Goal: Task Accomplishment & Management: Complete application form

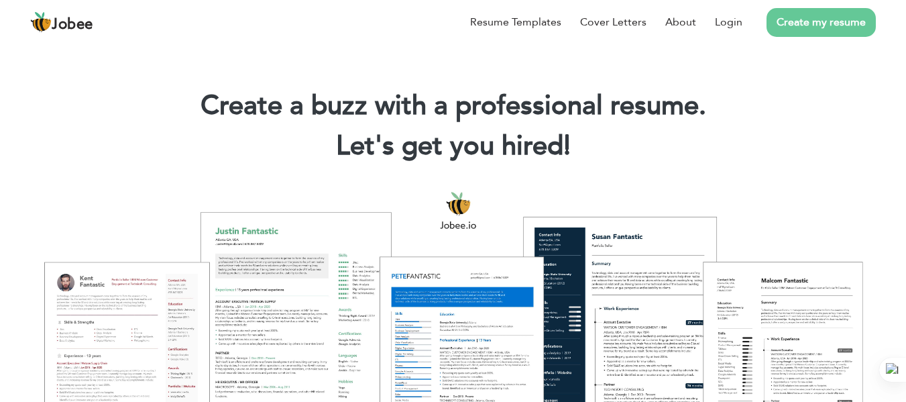
click at [810, 22] on link "Create my resume" at bounding box center [821, 22] width 109 height 29
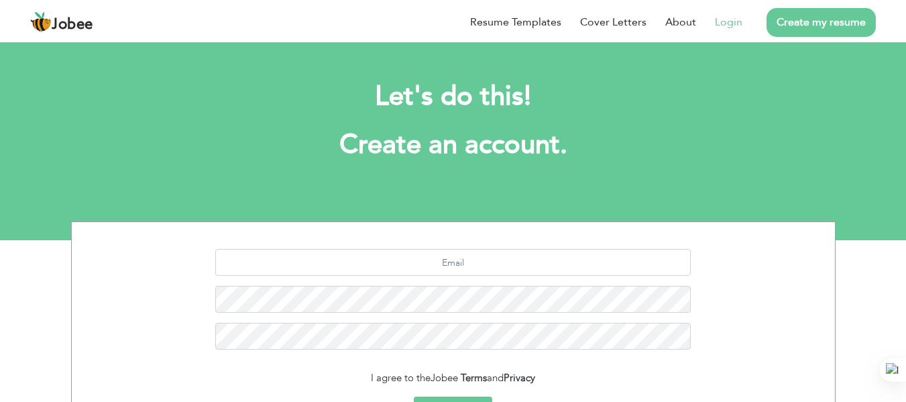
click at [732, 19] on link "Login" at bounding box center [729, 22] width 28 height 16
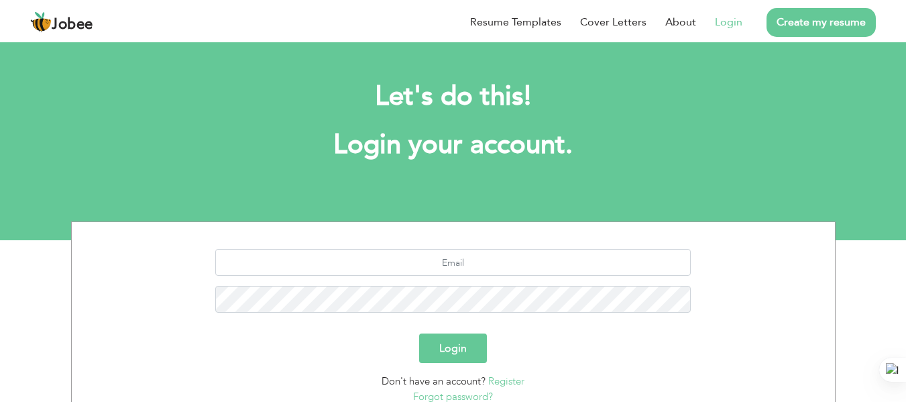
click at [712, 87] on h2 "Let's do this!" at bounding box center [453, 96] width 725 height 35
click at [743, 23] on link "Login" at bounding box center [729, 22] width 28 height 16
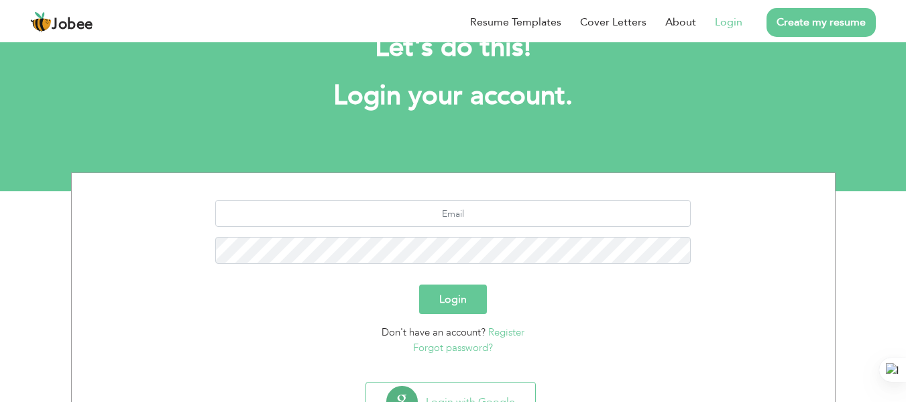
scroll to position [107, 0]
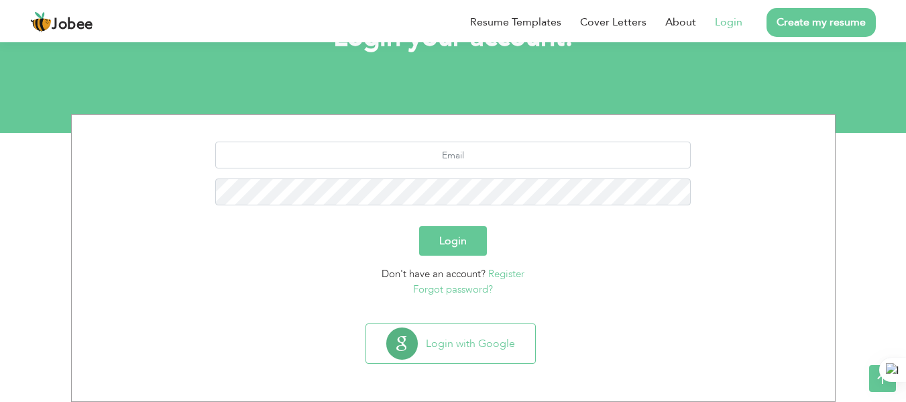
click at [452, 237] on button "Login" at bounding box center [453, 241] width 68 height 30
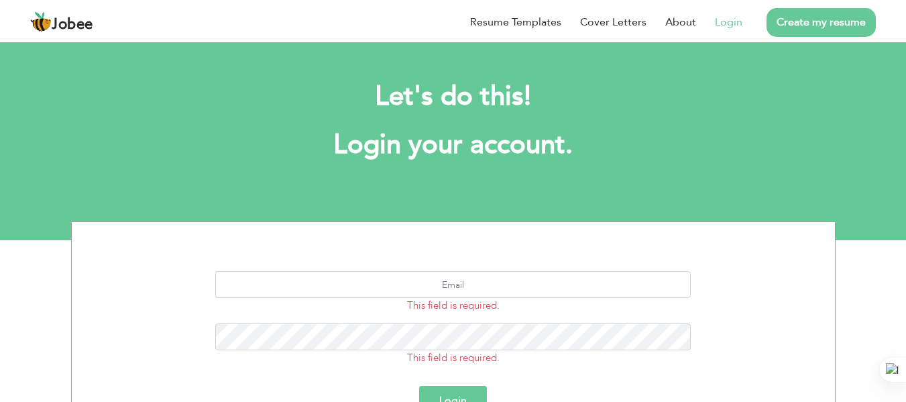
click at [851, 29] on link "Create my resume" at bounding box center [821, 22] width 109 height 29
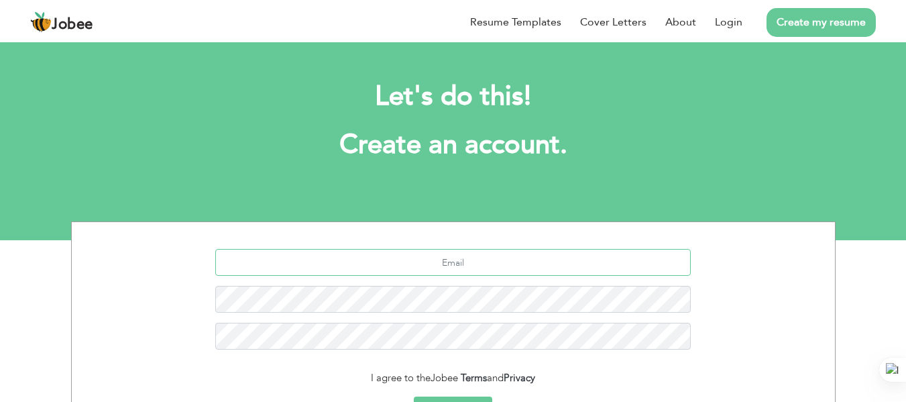
click at [413, 266] on input "text" at bounding box center [453, 262] width 476 height 27
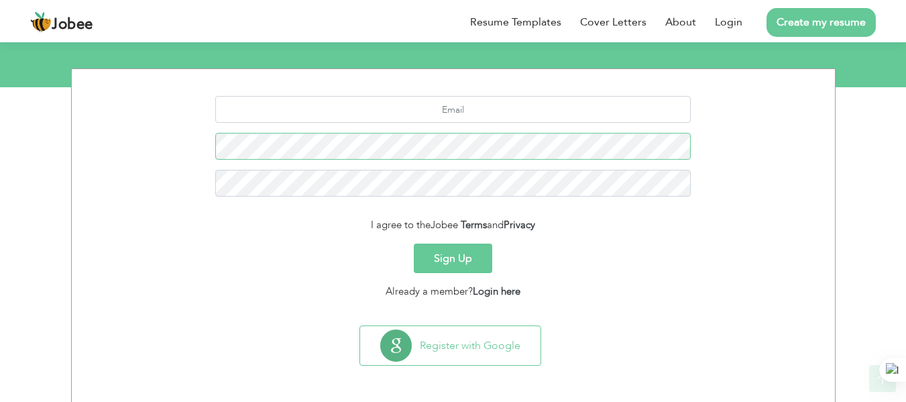
scroll to position [155, 0]
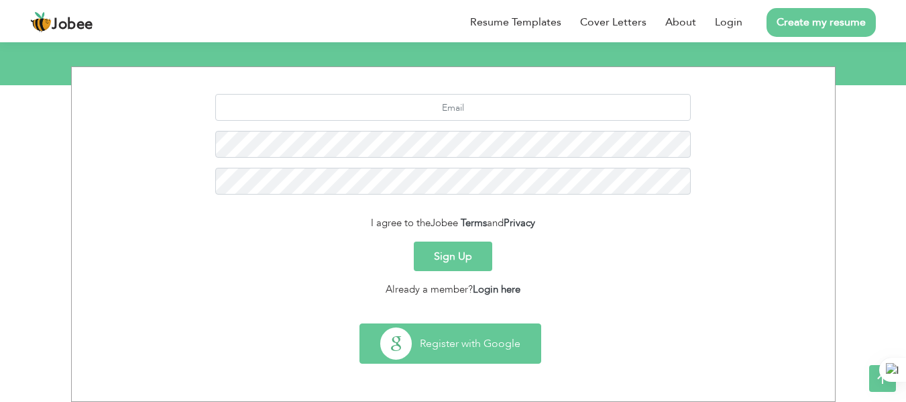
click at [447, 350] on button "Register with Google" at bounding box center [450, 343] width 180 height 39
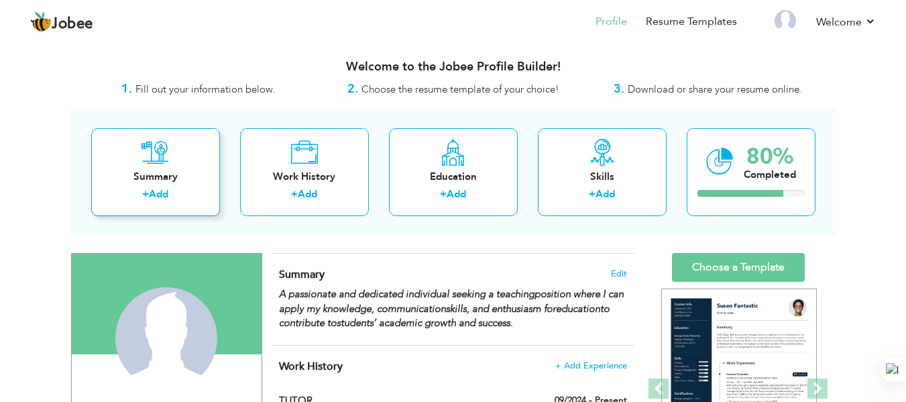
click at [175, 165] on div "Summary + Add" at bounding box center [155, 172] width 129 height 88
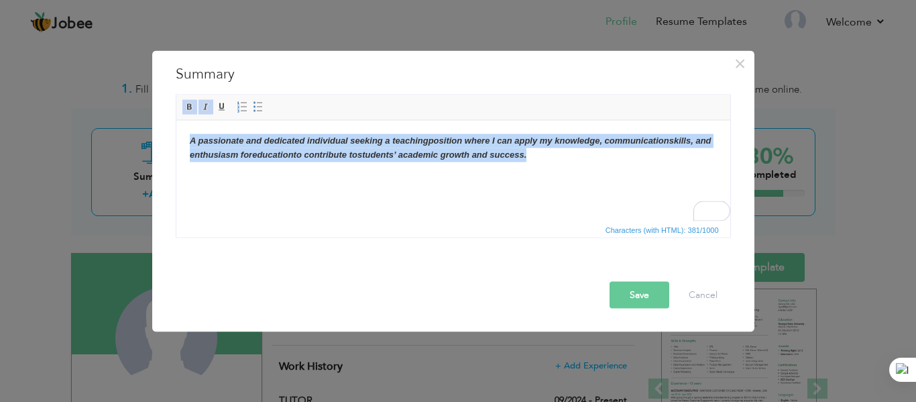
drag, startPoint x: 191, startPoint y: 141, endPoint x: 572, endPoint y: 160, distance: 381.5
click at [572, 160] on body "A passionate and dedicated individual seeking a teaching position where I can a…" at bounding box center [452, 148] width 527 height 28
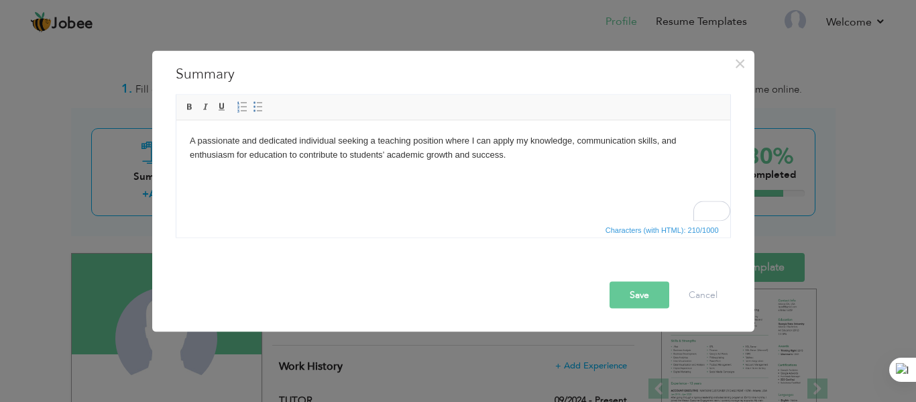
click at [639, 288] on button "Save" at bounding box center [640, 294] width 60 height 27
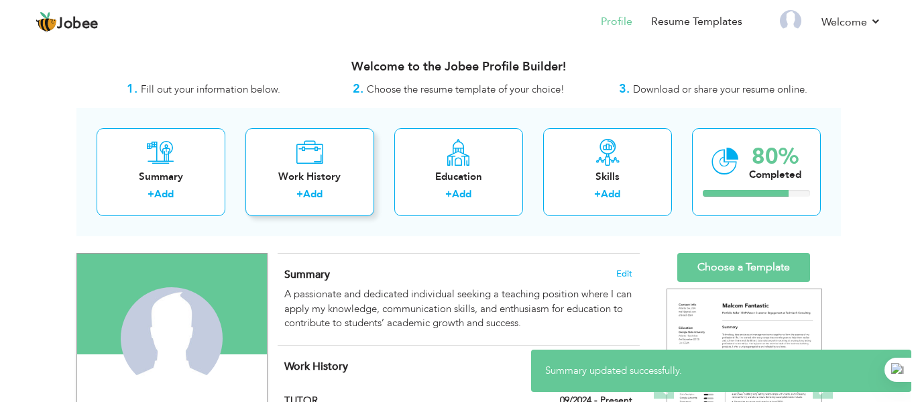
scroll to position [134, 0]
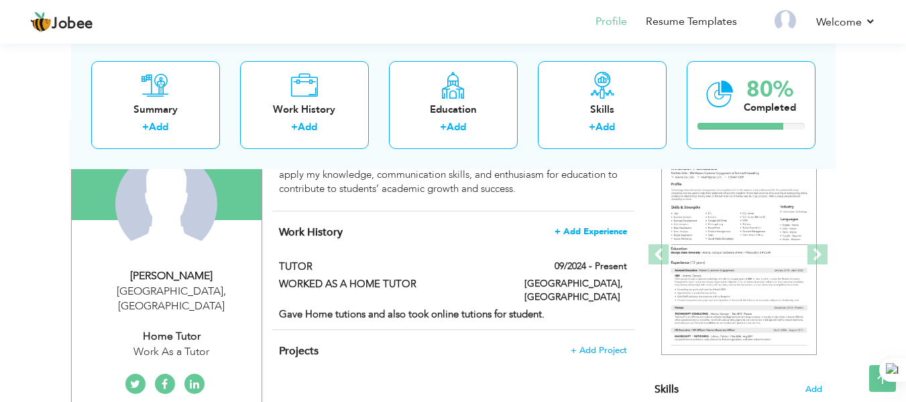
click at [596, 228] on span "+ Add Experience" at bounding box center [591, 231] width 72 height 9
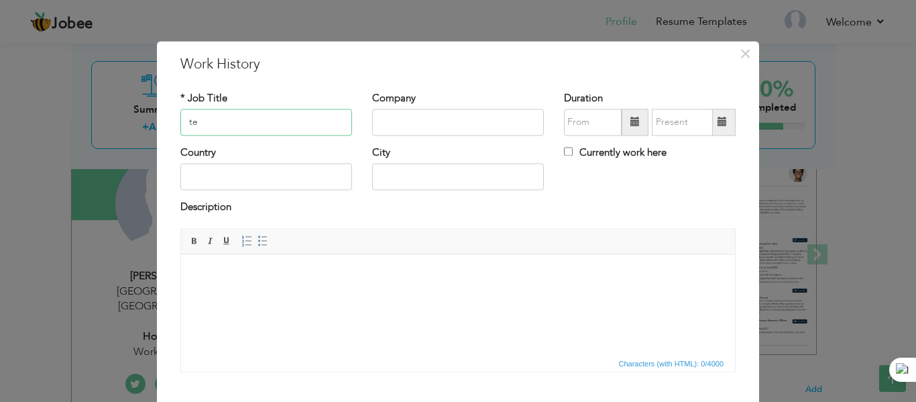
type input "t"
type input "TEACHING"
click at [393, 123] on input "text" at bounding box center [458, 122] width 172 height 27
type input "THE VISION SCHOOLING SYSTEM"
click at [633, 120] on span at bounding box center [635, 121] width 9 height 9
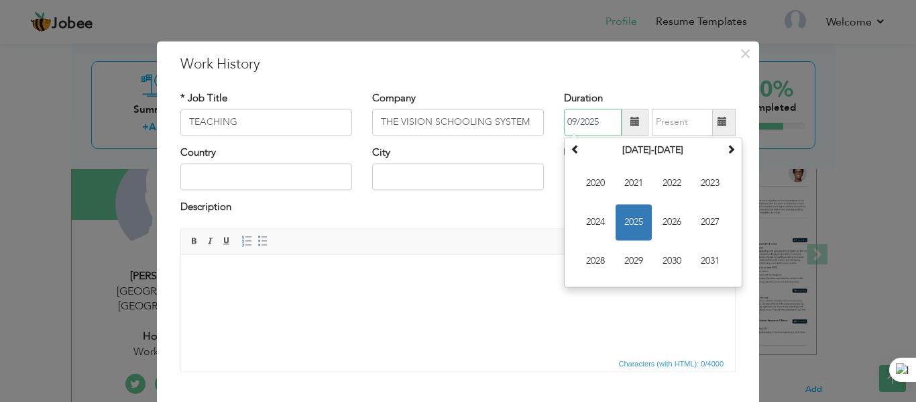
click at [634, 223] on span "2025" at bounding box center [634, 222] width 36 height 36
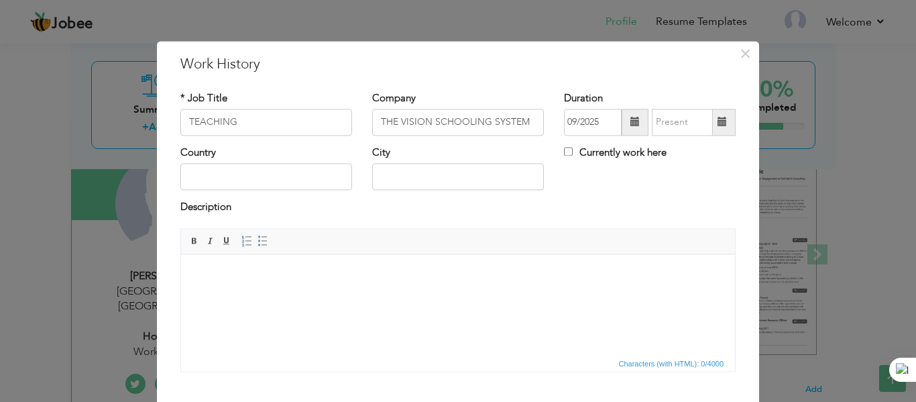
click at [494, 285] on html at bounding box center [458, 274] width 554 height 41
click at [632, 119] on span at bounding box center [635, 121] width 9 height 9
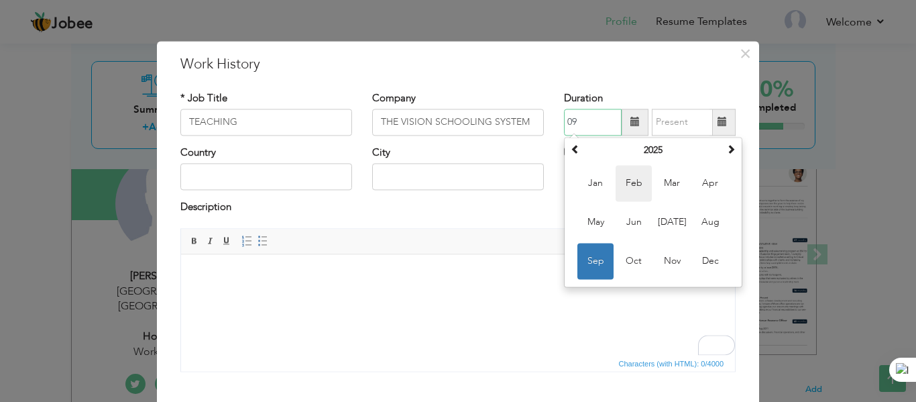
type input "0"
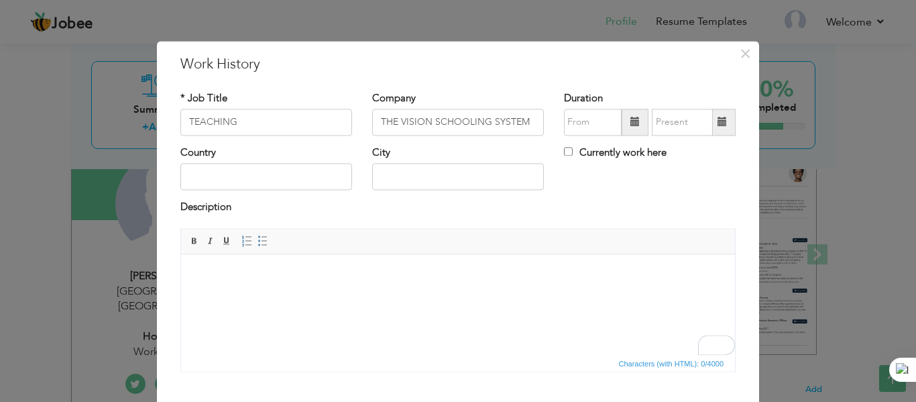
click at [441, 208] on div "Description" at bounding box center [457, 209] width 555 height 17
click at [264, 285] on html at bounding box center [458, 274] width 554 height 41
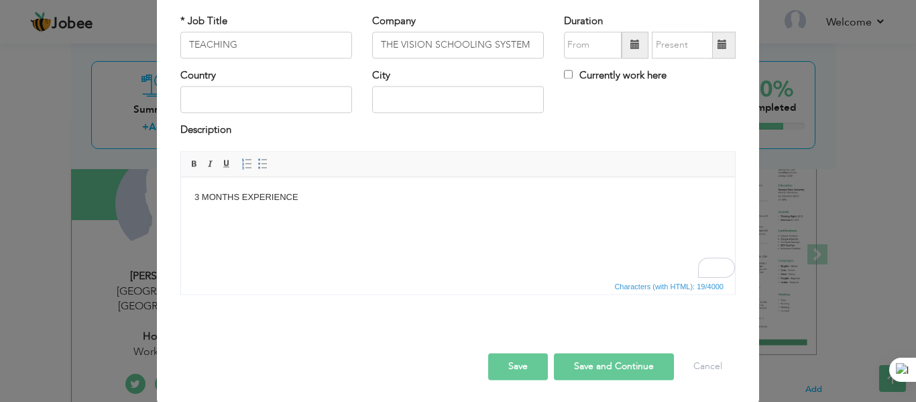
scroll to position [78, 0]
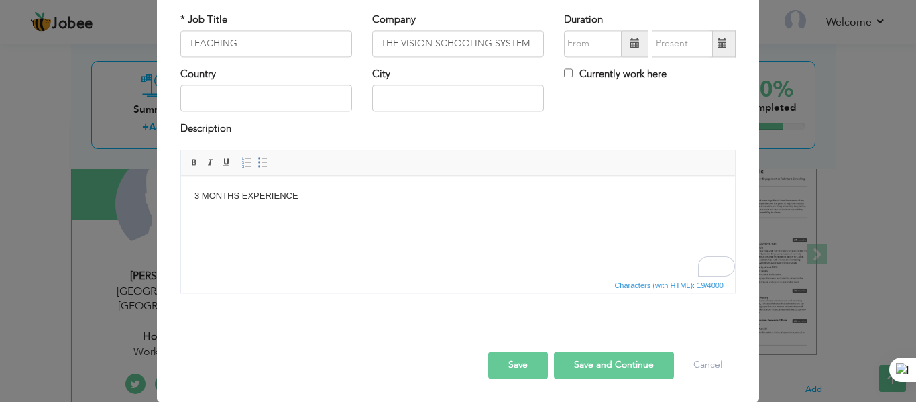
click at [582, 362] on button "Save and Continue" at bounding box center [614, 365] width 120 height 27
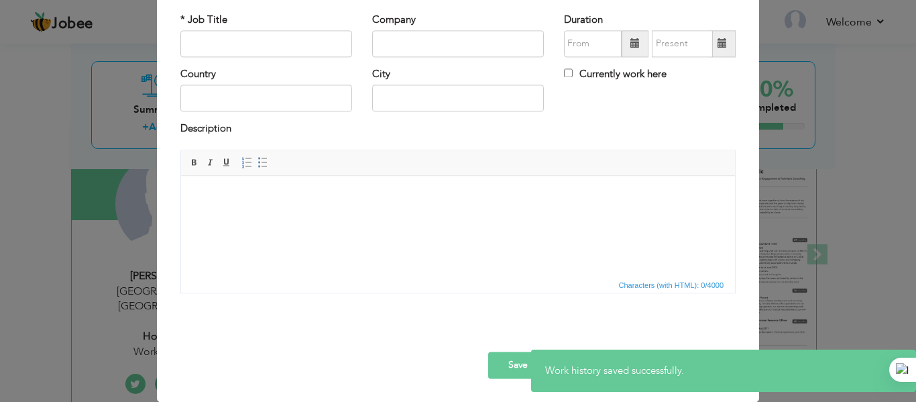
click at [492, 360] on button "Save" at bounding box center [518, 365] width 60 height 27
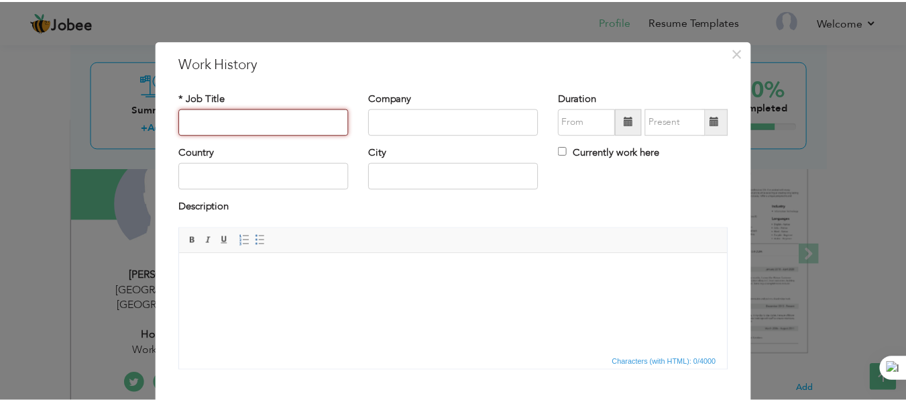
scroll to position [0, 0]
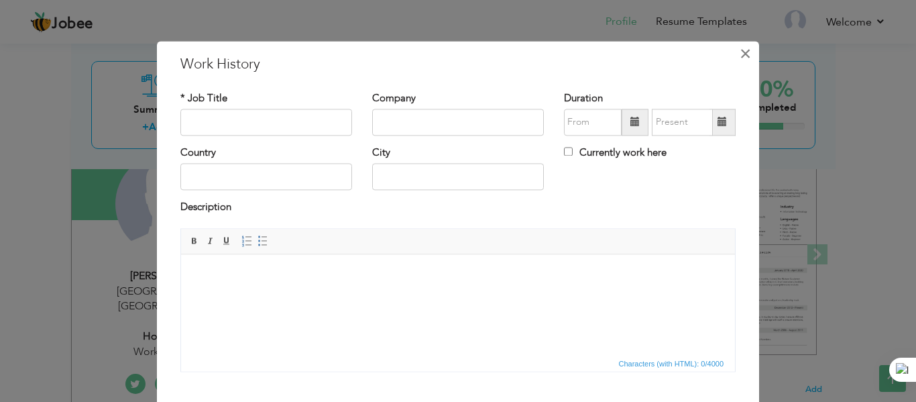
click at [740, 54] on span "×" at bounding box center [745, 54] width 11 height 24
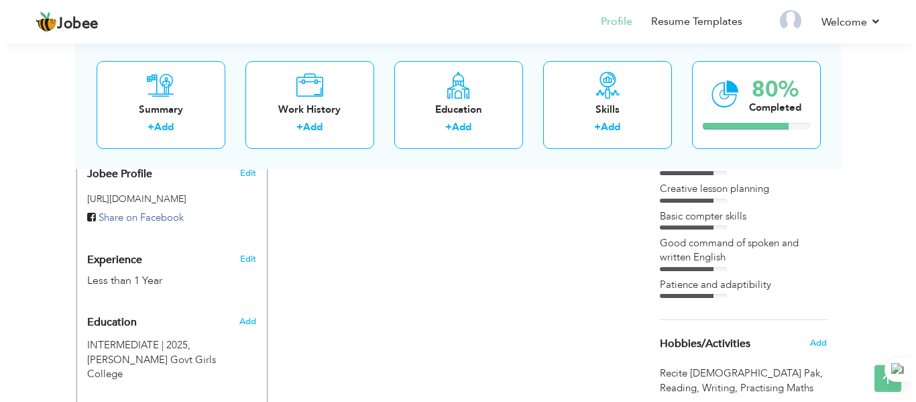
scroll to position [470, 0]
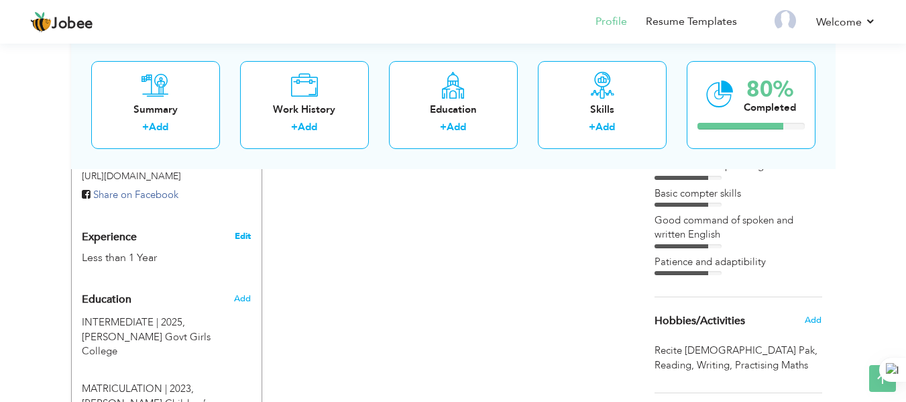
click at [250, 230] on link "Edit" at bounding box center [243, 236] width 16 height 12
type input "Fatima"
type input "Farooq"
type input "03212772084"
select select "number:166"
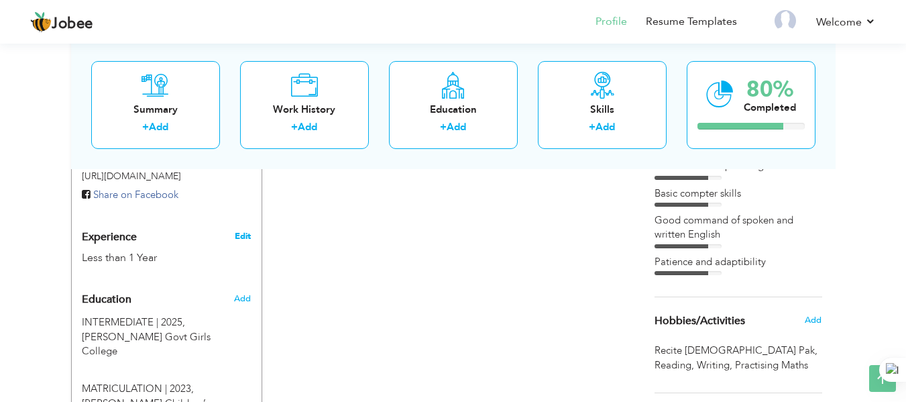
type input "[GEOGRAPHIC_DATA]"
select select "number:2"
type input "Work As a Tutor"
type input "Home Tutor"
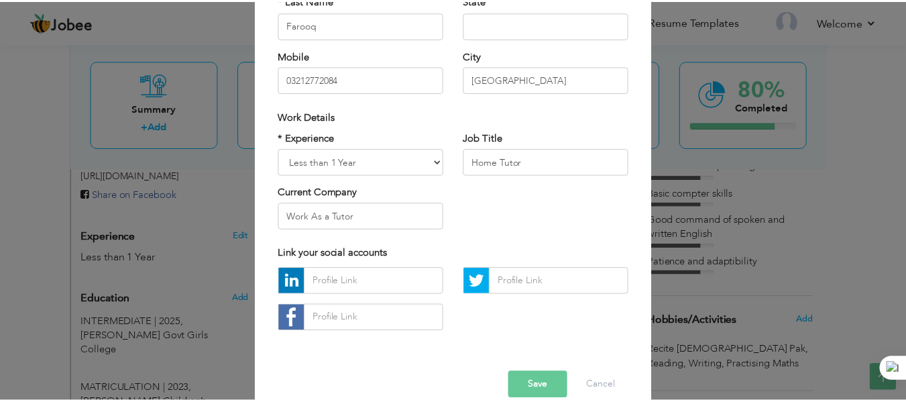
scroll to position [201, 0]
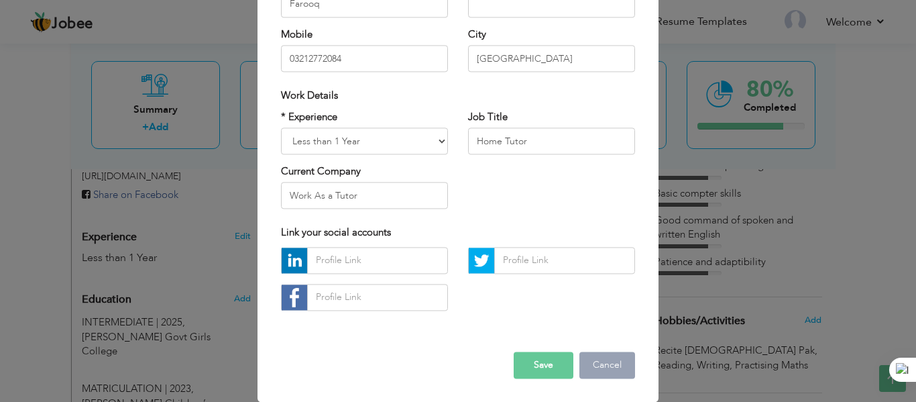
click at [613, 368] on button "Cancel" at bounding box center [608, 365] width 56 height 27
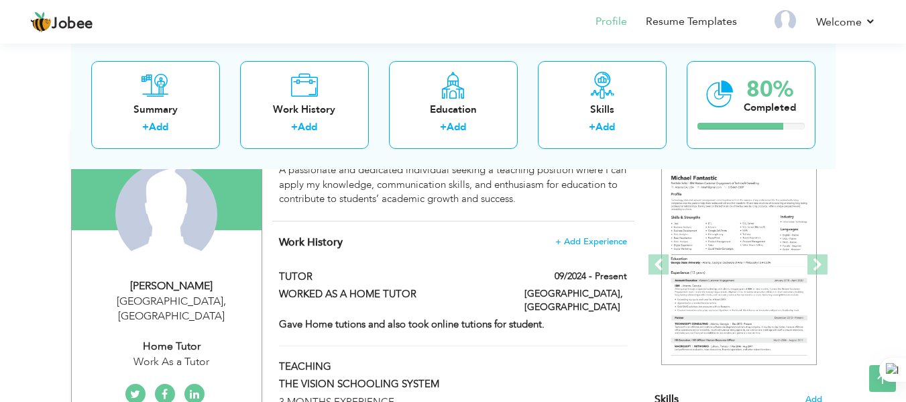
scroll to position [0, 0]
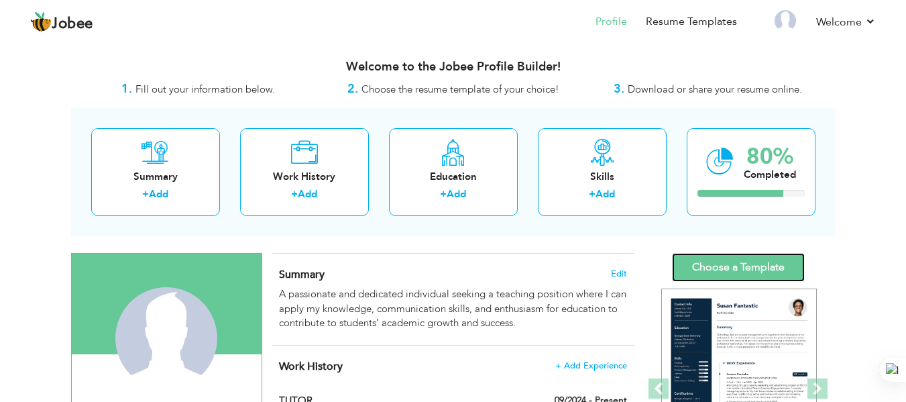
click at [698, 266] on link "Choose a Template" at bounding box center [738, 267] width 133 height 29
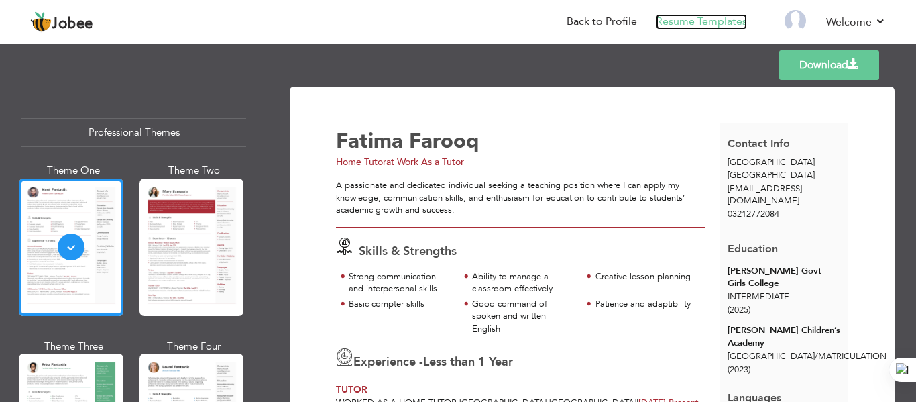
click at [670, 18] on link "Resume Templates" at bounding box center [701, 21] width 91 height 15
click at [592, 21] on link "Back to Profile" at bounding box center [602, 21] width 70 height 15
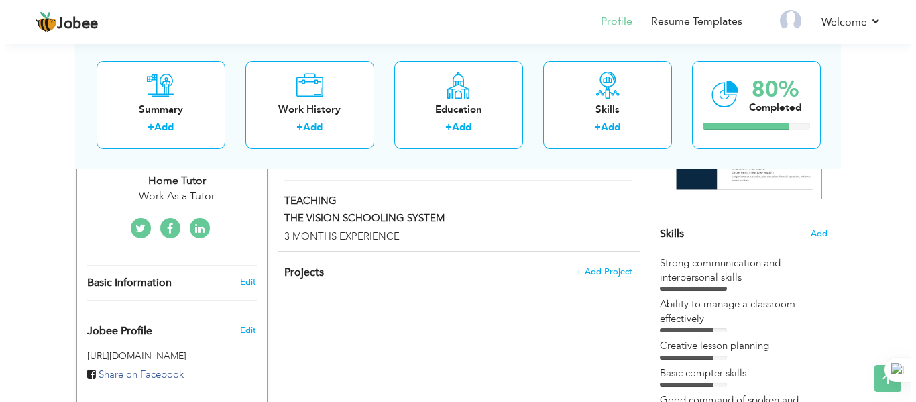
scroll to position [325, 0]
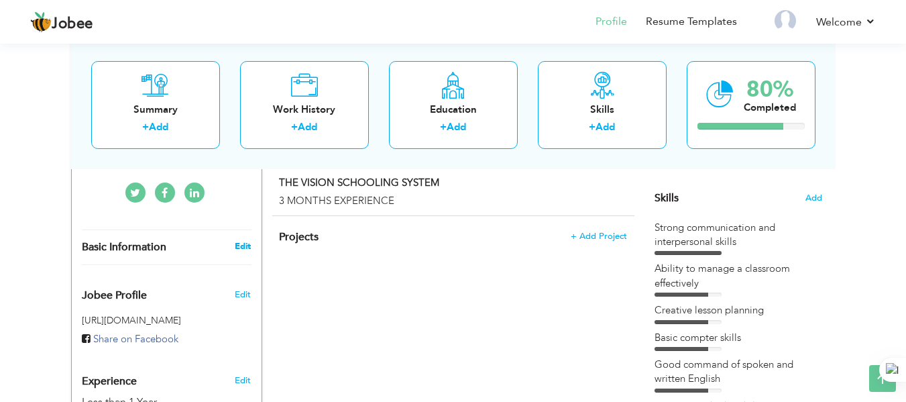
click at [237, 240] on link "Edit" at bounding box center [243, 246] width 16 height 12
type input "Fatima"
type input "Farooq"
type input "03212772084"
select select "number:166"
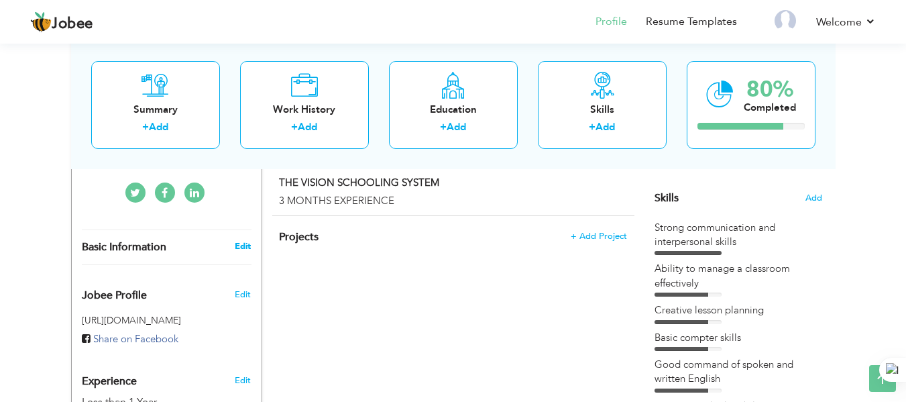
type input "[GEOGRAPHIC_DATA]"
select select "number:2"
type input "Work As a Tutor"
type input "Home Tutor"
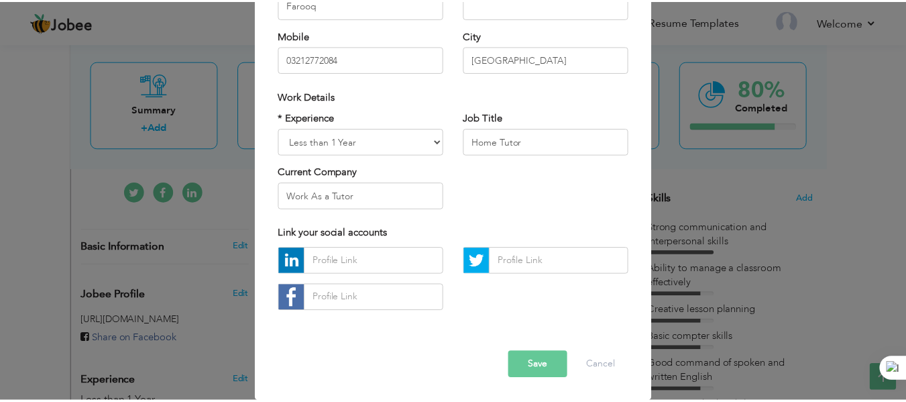
scroll to position [201, 0]
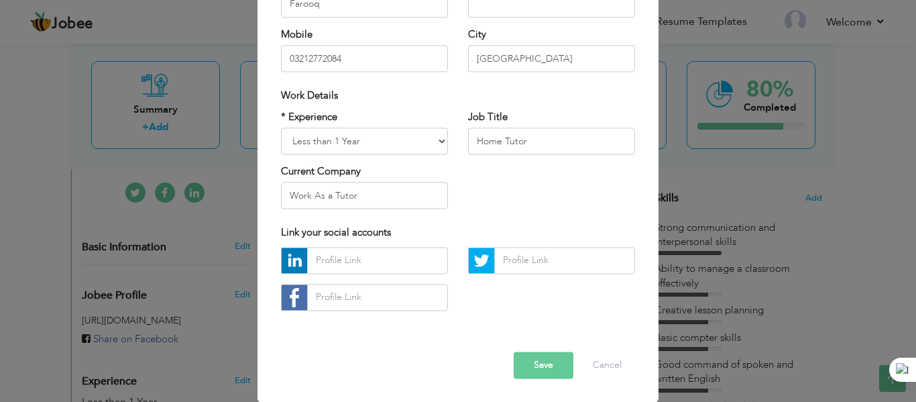
click at [531, 368] on button "Save" at bounding box center [544, 365] width 60 height 27
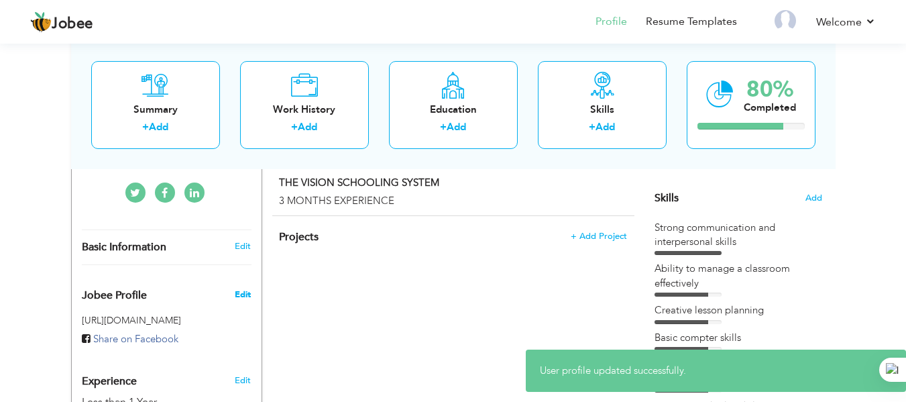
click at [245, 288] on span "Edit" at bounding box center [243, 294] width 16 height 12
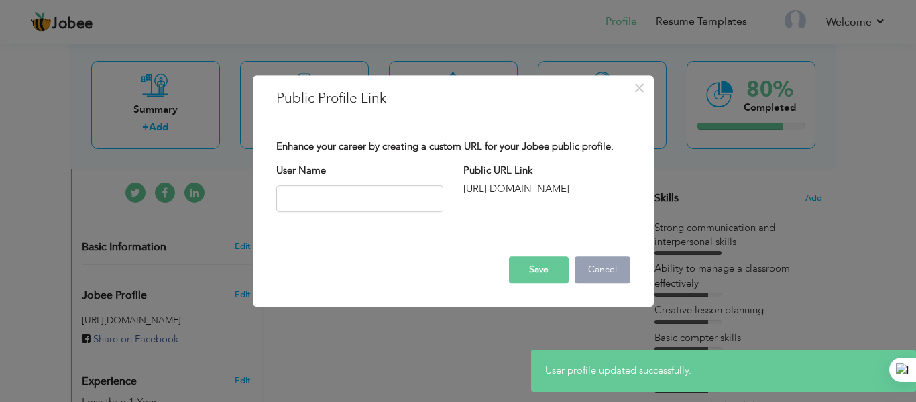
click at [613, 276] on button "Cancel" at bounding box center [603, 269] width 56 height 27
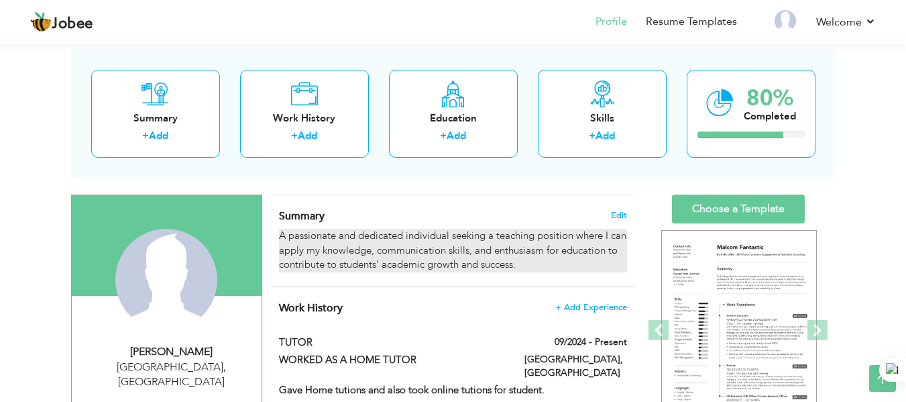
scroll to position [0, 0]
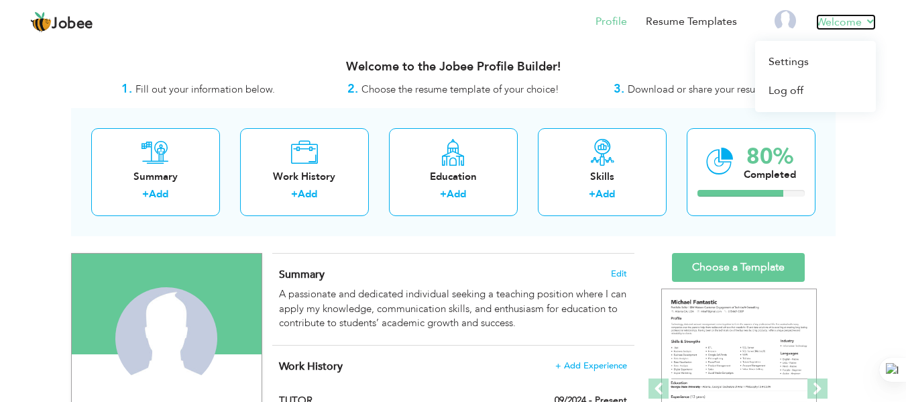
click at [837, 20] on link "Welcome" at bounding box center [846, 22] width 60 height 16
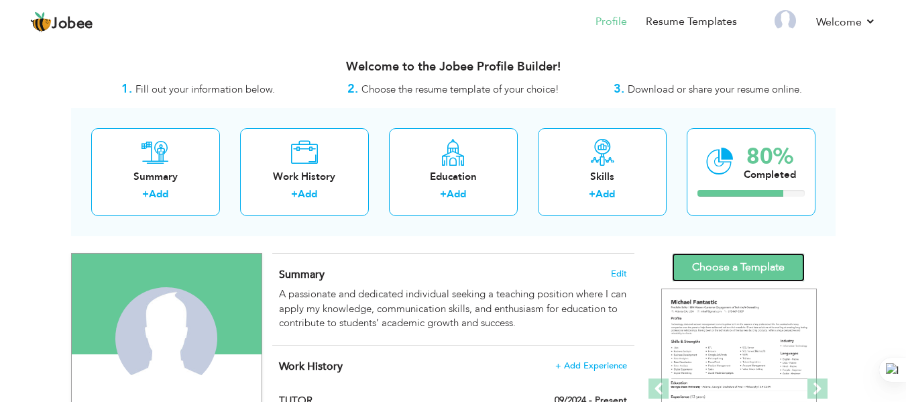
click at [712, 264] on link "Choose a Template" at bounding box center [738, 267] width 133 height 29
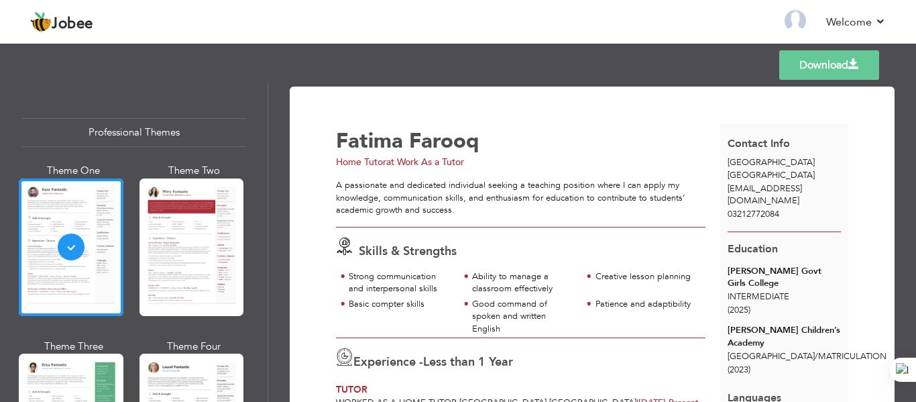
click at [774, 180] on div "Karachi Pakistan" at bounding box center [785, 168] width 128 height 25
click at [774, 188] on span "sheikhbilal.ahmed.21@gmail.com" at bounding box center [765, 194] width 74 height 25
click at [802, 190] on span "sheikhbilal.ahmed.21@gmail.com" at bounding box center [765, 194] width 74 height 25
drag, startPoint x: 806, startPoint y: 190, endPoint x: 770, endPoint y: 189, distance: 36.3
click at [781, 190] on span "sheikhbilal.ahmed.21@gmail.com" at bounding box center [765, 194] width 74 height 25
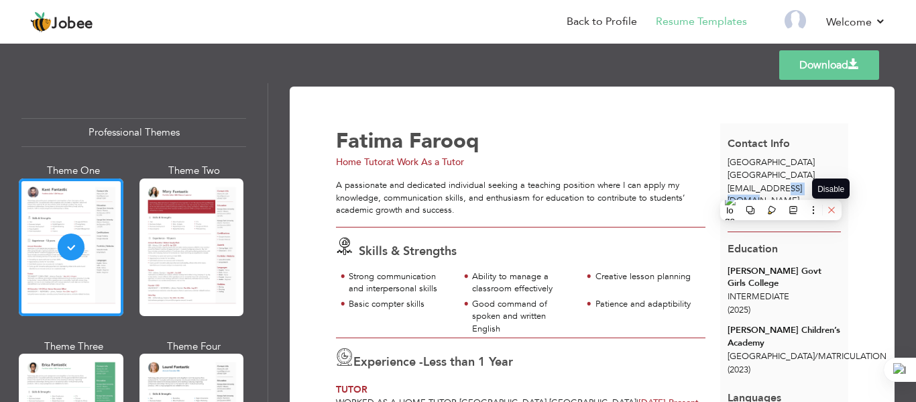
click at [832, 208] on icon at bounding box center [831, 209] width 9 height 9
click at [833, 209] on icon at bounding box center [832, 210] width 6 height 6
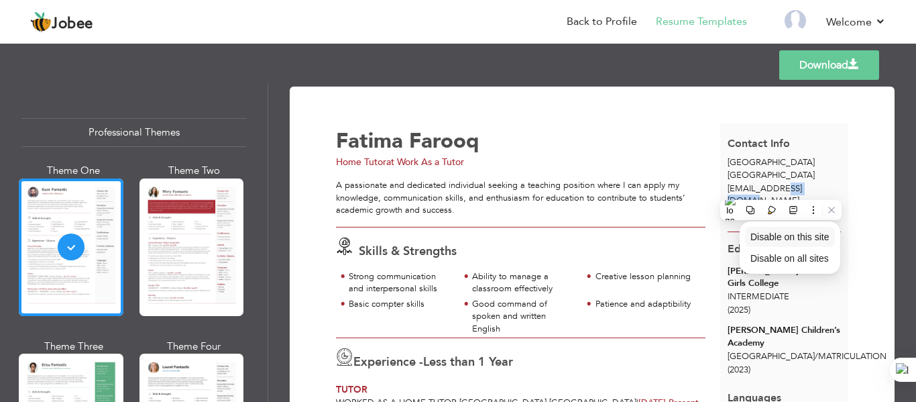
click at [770, 240] on span "Disable on this site" at bounding box center [790, 236] width 79 height 11
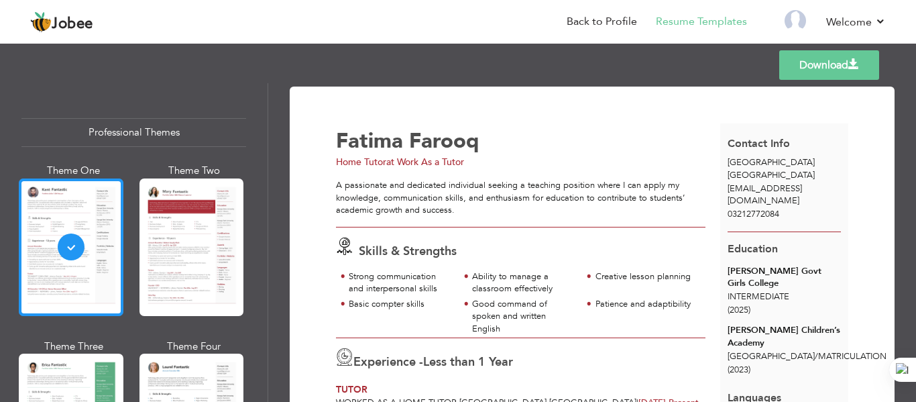
click at [83, 272] on div at bounding box center [71, 247] width 105 height 138
click at [685, 24] on link "Resume Templates" at bounding box center [701, 21] width 91 height 15
click at [586, 28] on link "Back to Profile" at bounding box center [602, 21] width 70 height 15
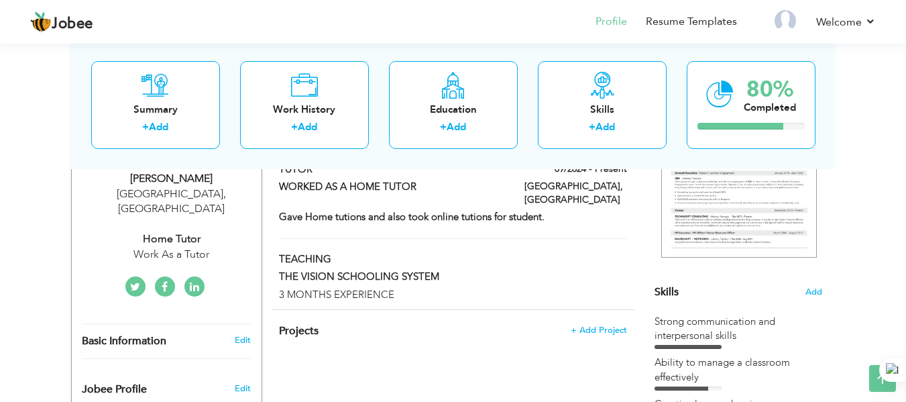
scroll to position [57, 0]
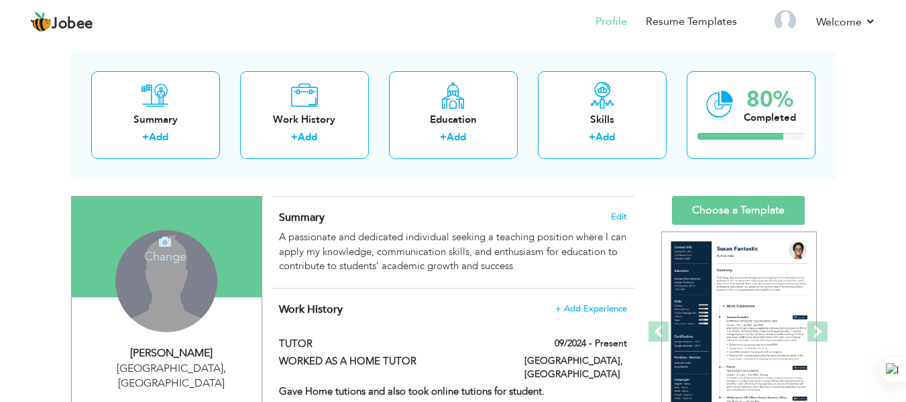
click at [139, 269] on div "Change Remove" at bounding box center [166, 281] width 102 height 102
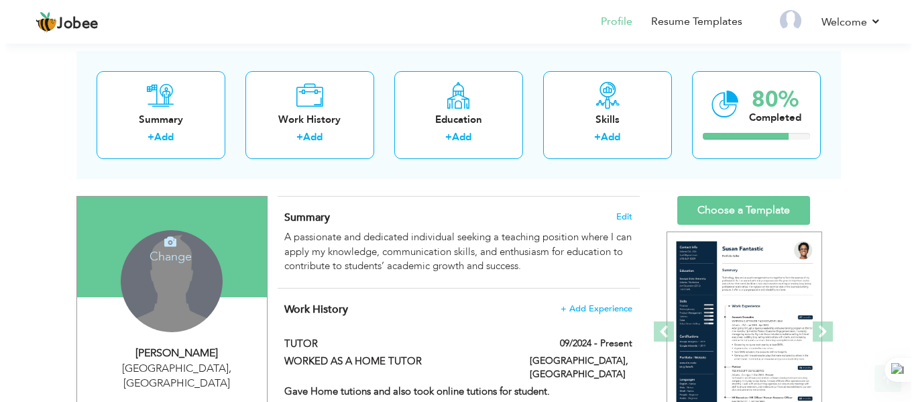
scroll to position [191, 0]
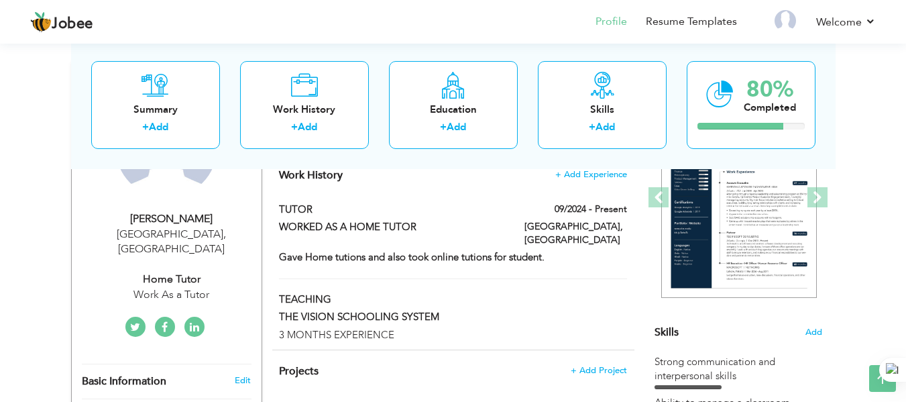
click at [176, 231] on div "[GEOGRAPHIC_DATA] , [GEOGRAPHIC_DATA]" at bounding box center [172, 242] width 180 height 31
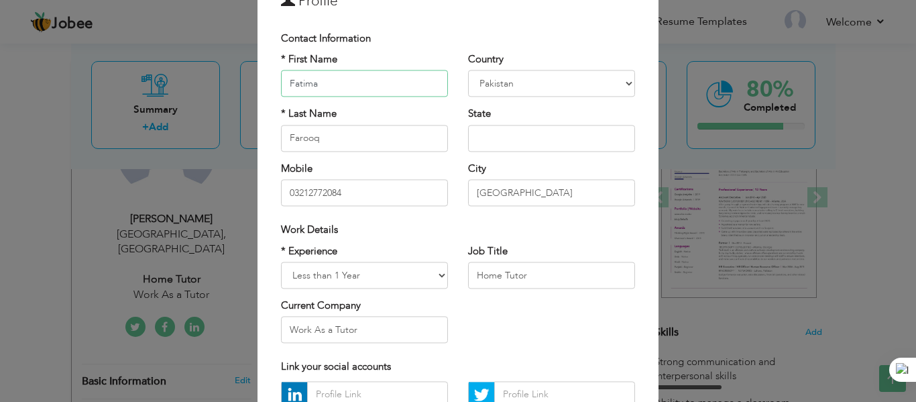
scroll to position [0, 0]
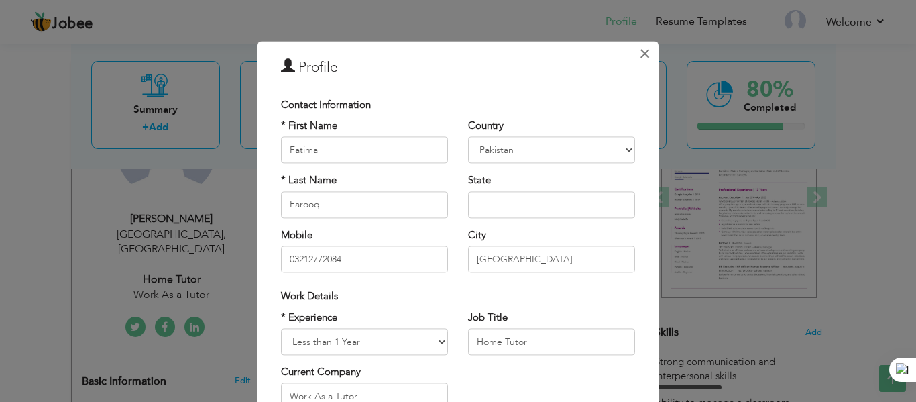
click at [644, 59] on span "×" at bounding box center [644, 54] width 11 height 24
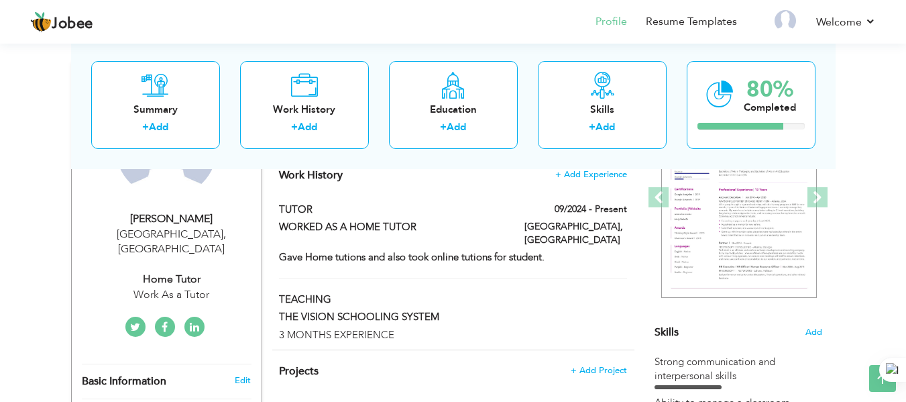
click at [191, 272] on div "Home Tutor" at bounding box center [172, 279] width 180 height 15
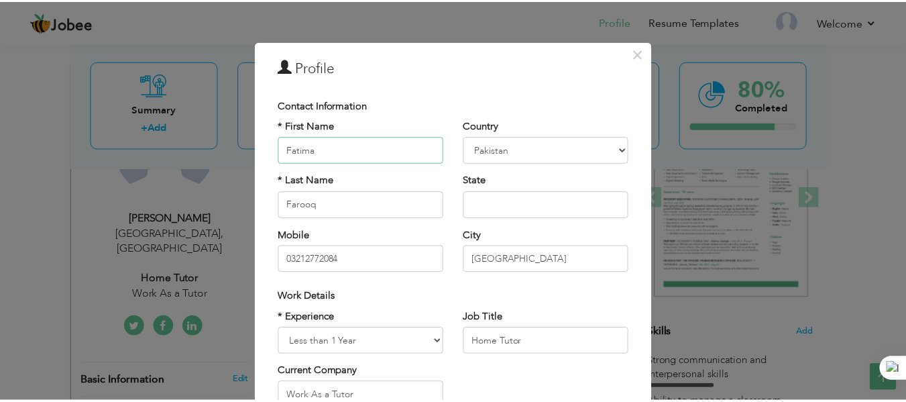
scroll to position [201, 0]
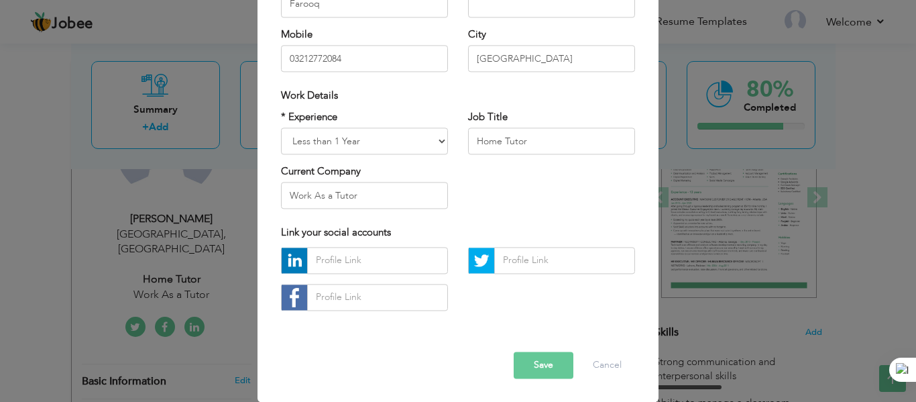
click at [566, 368] on button "Save" at bounding box center [544, 365] width 60 height 27
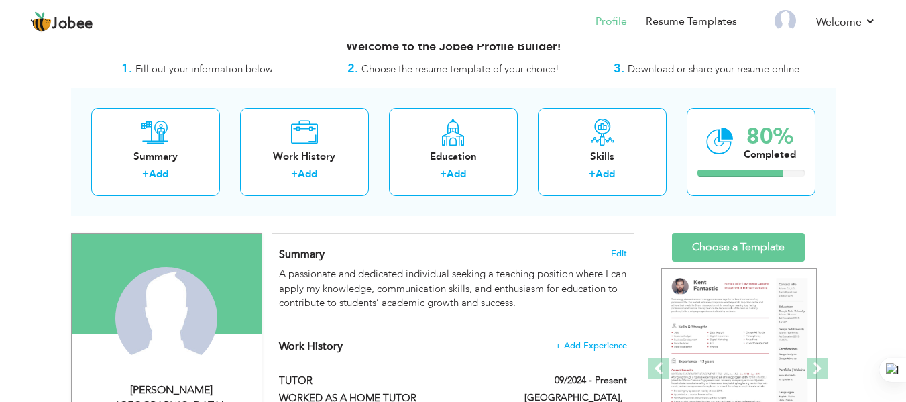
scroll to position [0, 0]
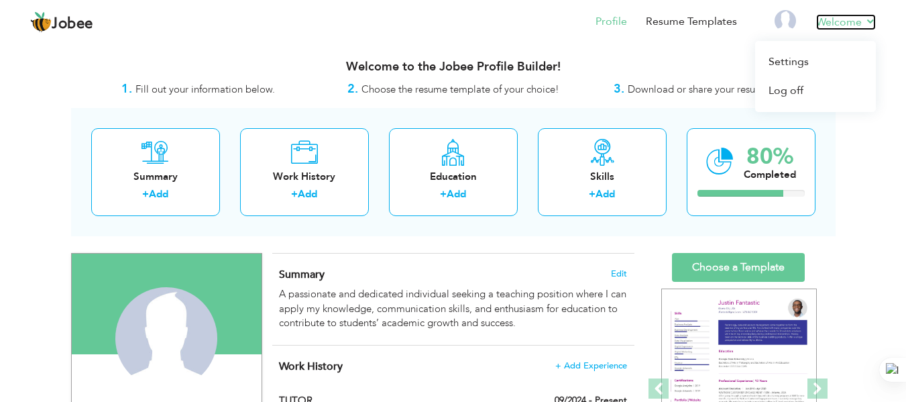
click at [849, 23] on link "Welcome" at bounding box center [846, 22] width 60 height 16
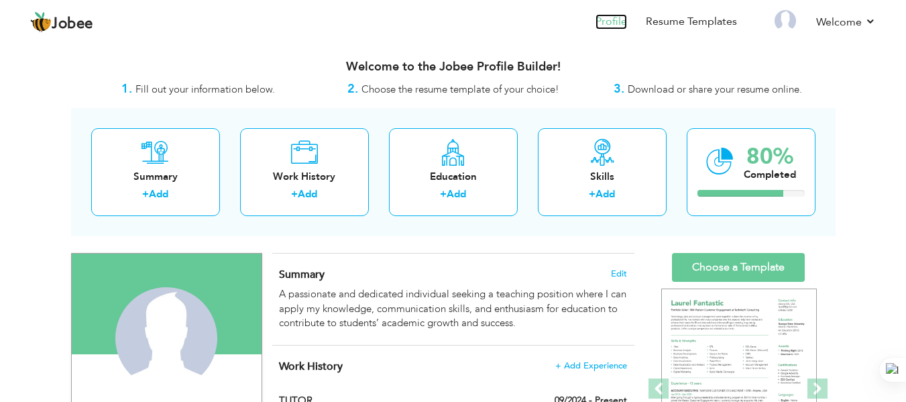
click at [607, 21] on link "Profile" at bounding box center [612, 21] width 32 height 15
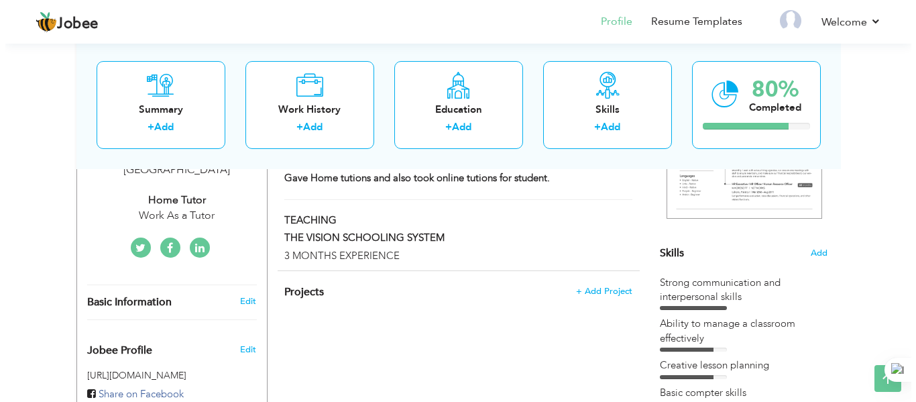
scroll to position [335, 0]
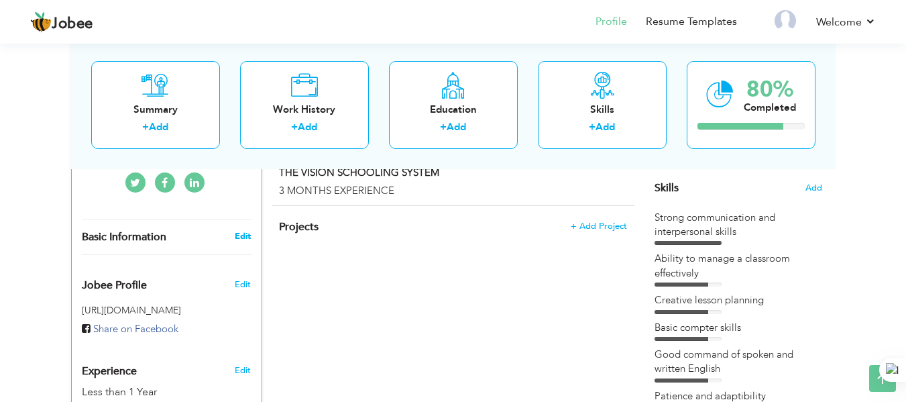
click at [248, 230] on link "Edit" at bounding box center [243, 236] width 16 height 12
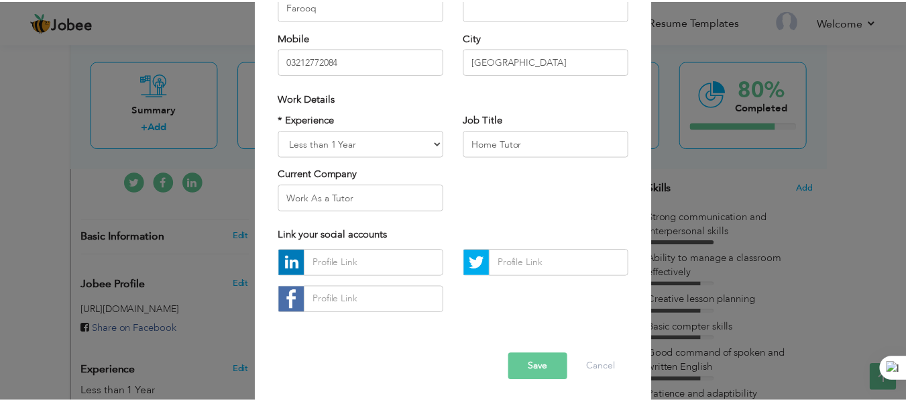
scroll to position [201, 0]
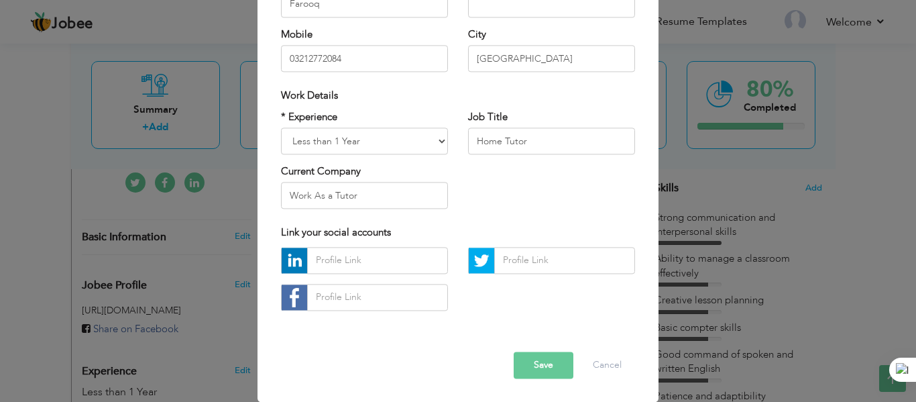
click at [551, 362] on button "Save" at bounding box center [544, 365] width 60 height 27
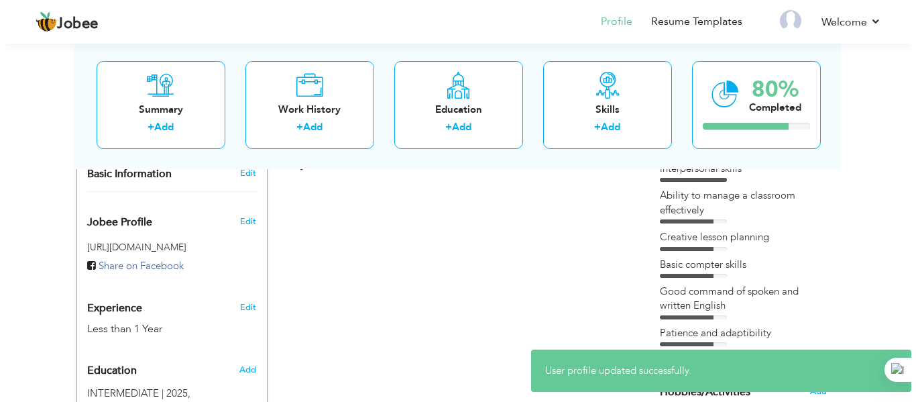
scroll to position [470, 0]
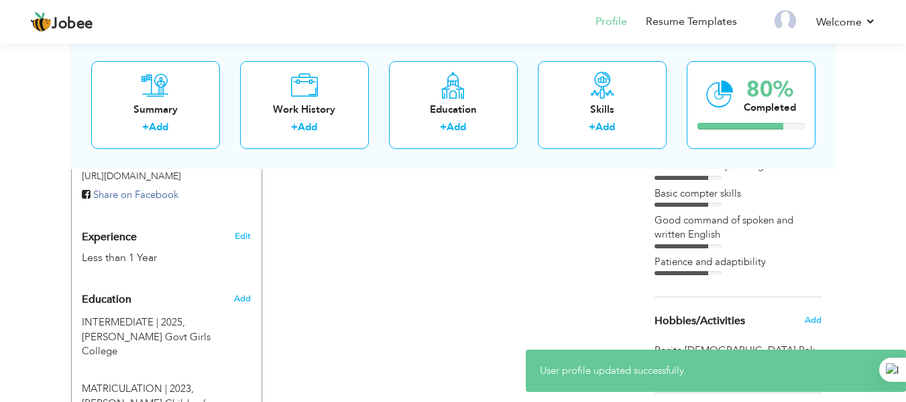
click at [129, 232] on div "Experience Less than 1 Year" at bounding box center [151, 241] width 158 height 48
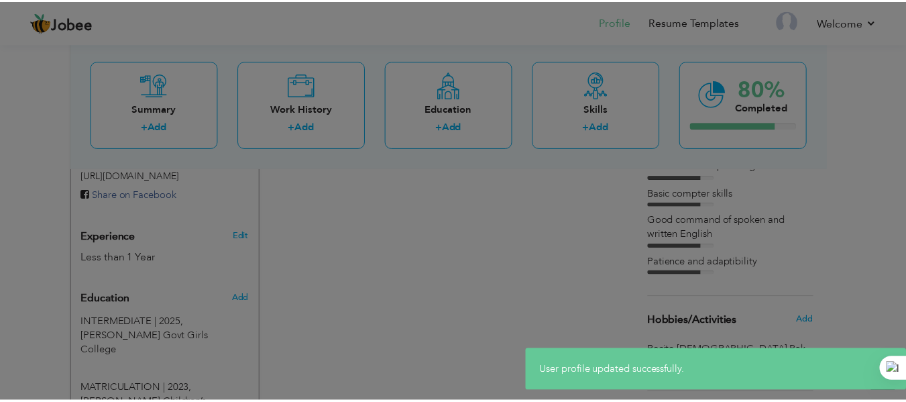
scroll to position [0, 0]
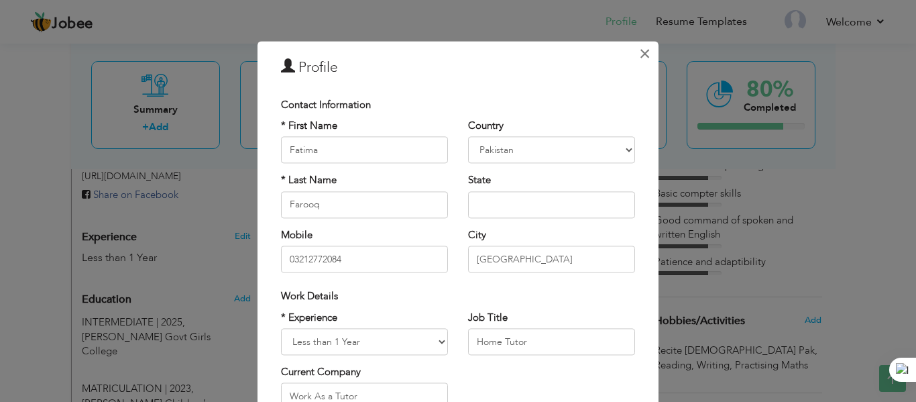
click at [634, 53] on button "×" at bounding box center [644, 53] width 21 height 21
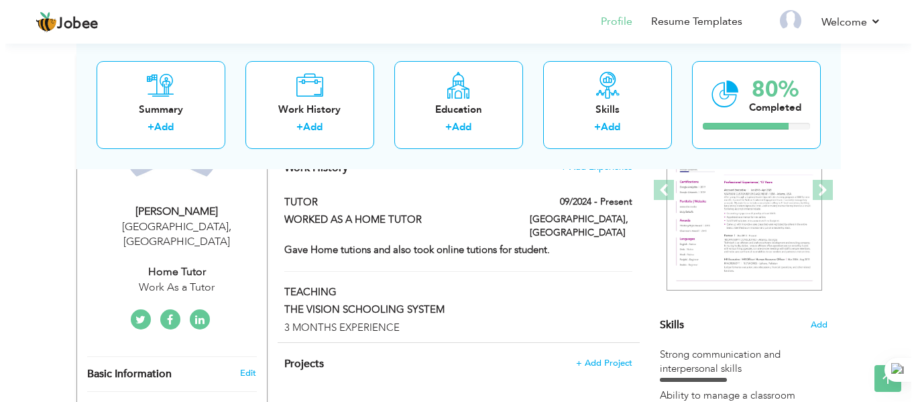
scroll to position [191, 0]
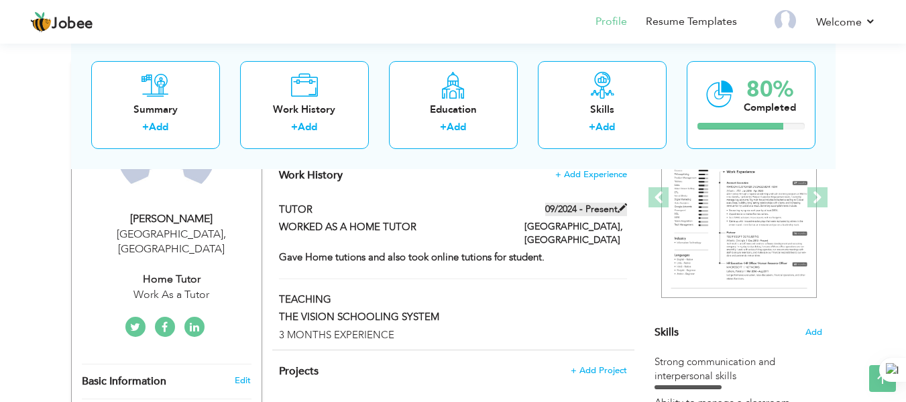
click at [578, 214] on label "09/2024 - Present" at bounding box center [586, 209] width 82 height 13
type input "TUTOR"
type input "WORKED AS A HOME TUTOR"
type input "09/2024"
type input "[GEOGRAPHIC_DATA]"
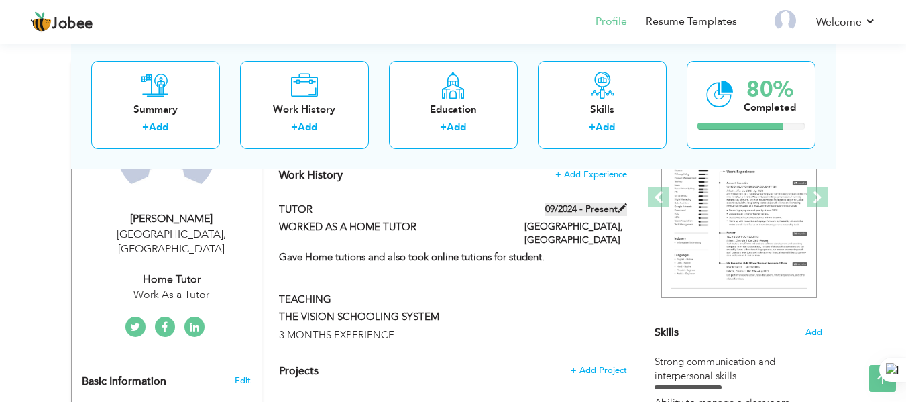
type input "[GEOGRAPHIC_DATA]"
checkbox input "true"
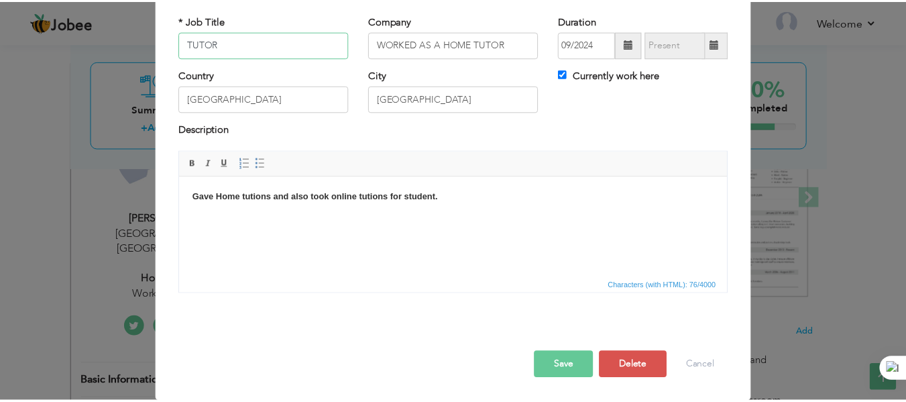
scroll to position [78, 0]
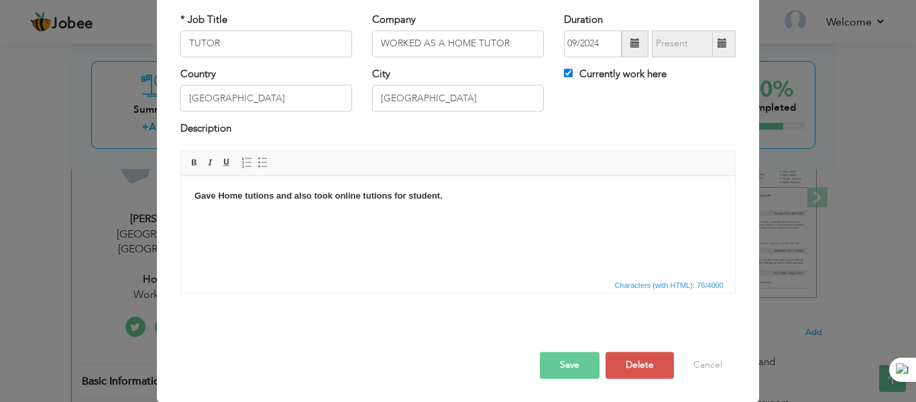
click at [575, 356] on button "Save" at bounding box center [570, 365] width 60 height 27
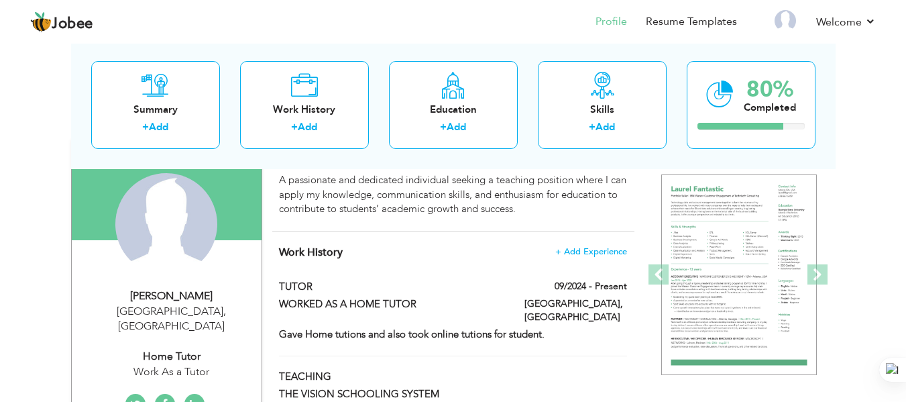
scroll to position [201, 0]
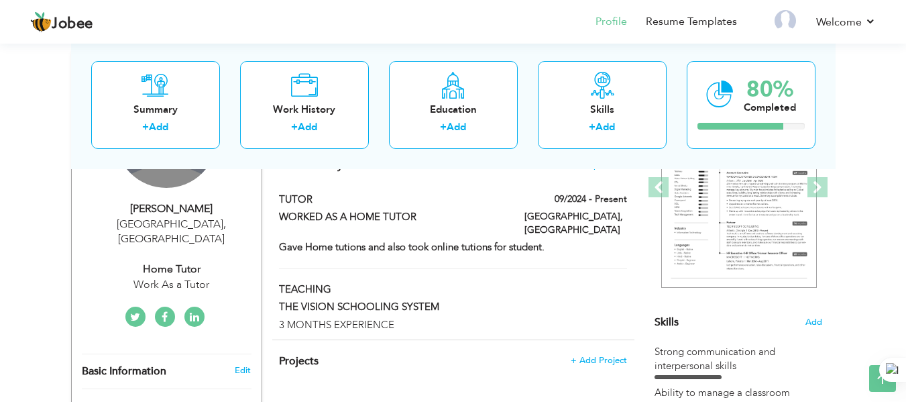
click at [158, 307] on link at bounding box center [165, 317] width 20 height 20
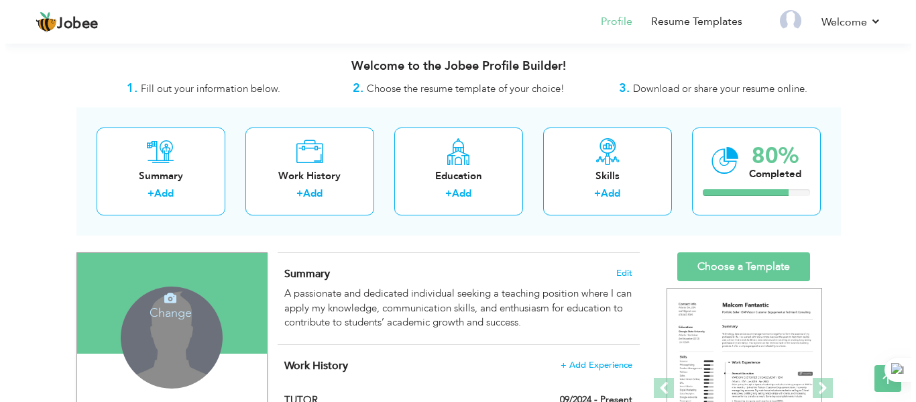
scroll to position [0, 0]
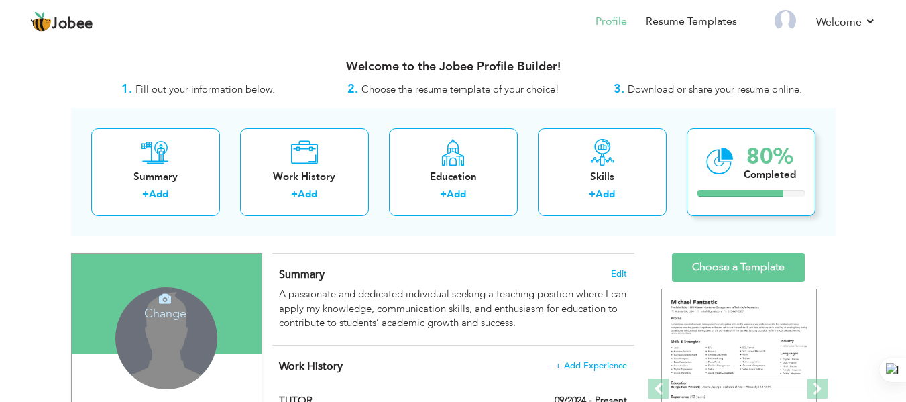
click at [738, 196] on div at bounding box center [741, 193] width 86 height 7
click at [739, 184] on div "80% Completed" at bounding box center [751, 172] width 129 height 88
click at [146, 174] on div "Summary" at bounding box center [155, 177] width 107 height 14
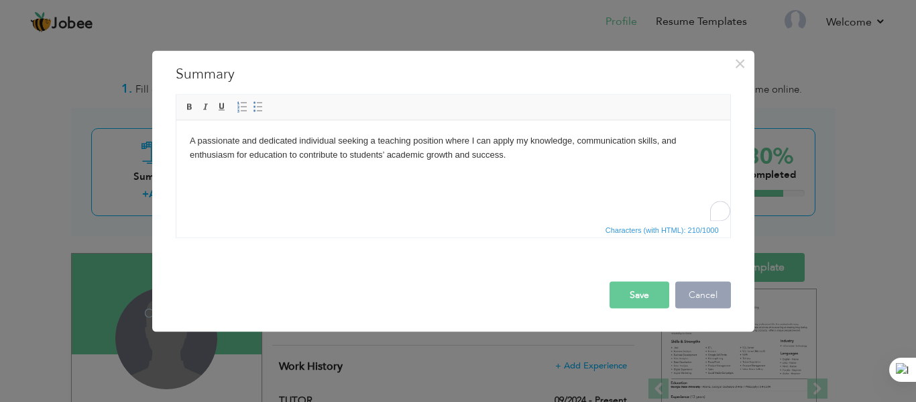
click at [716, 295] on button "Cancel" at bounding box center [704, 294] width 56 height 27
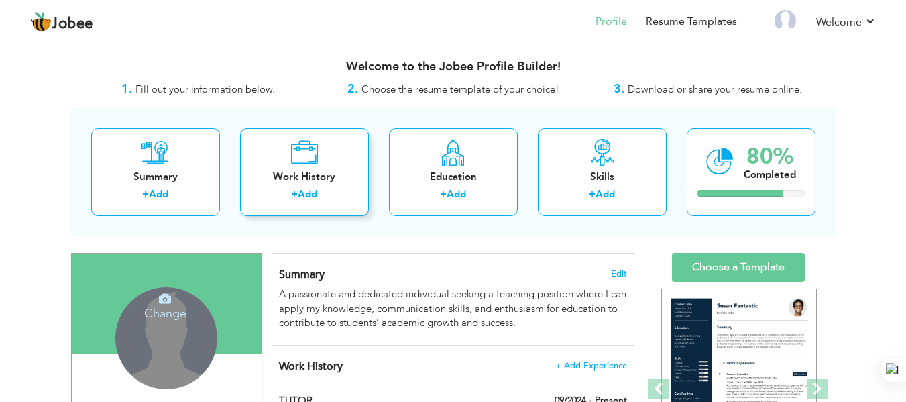
click at [331, 176] on div "Work History" at bounding box center [304, 177] width 107 height 14
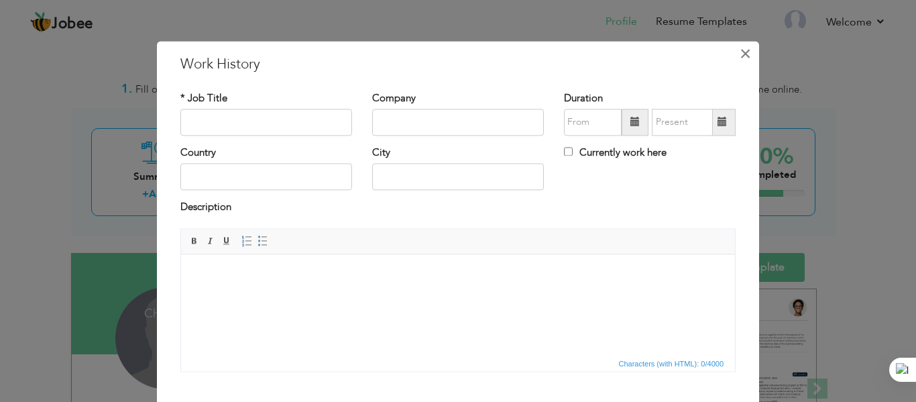
click at [741, 53] on span "×" at bounding box center [745, 54] width 11 height 24
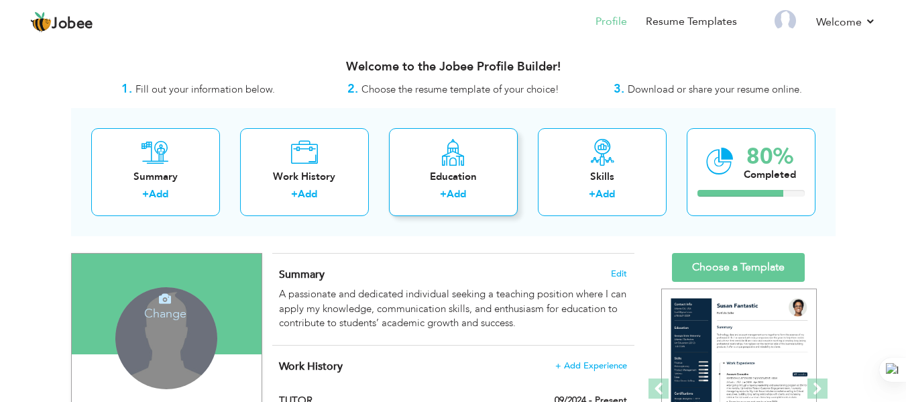
click at [438, 176] on div "Education" at bounding box center [453, 177] width 107 height 14
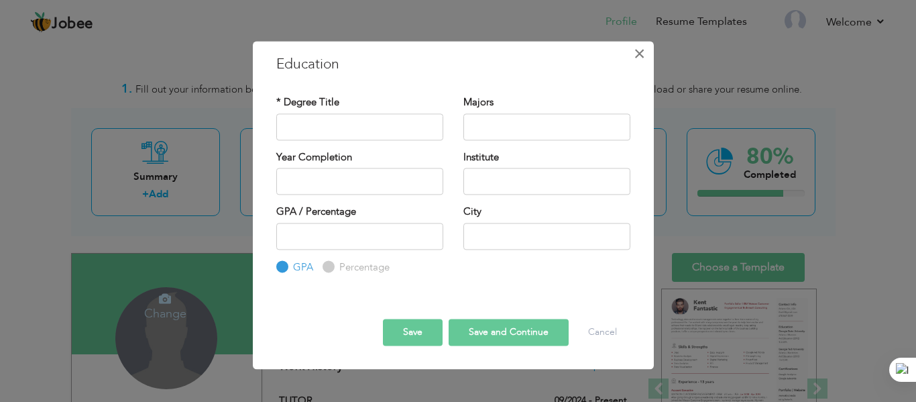
click at [643, 58] on span "×" at bounding box center [639, 54] width 11 height 24
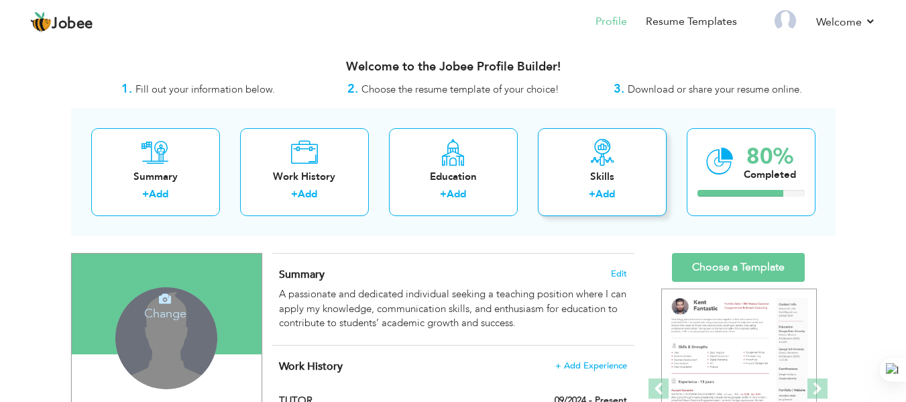
click at [605, 167] on div "Skills + Add" at bounding box center [602, 172] width 129 height 88
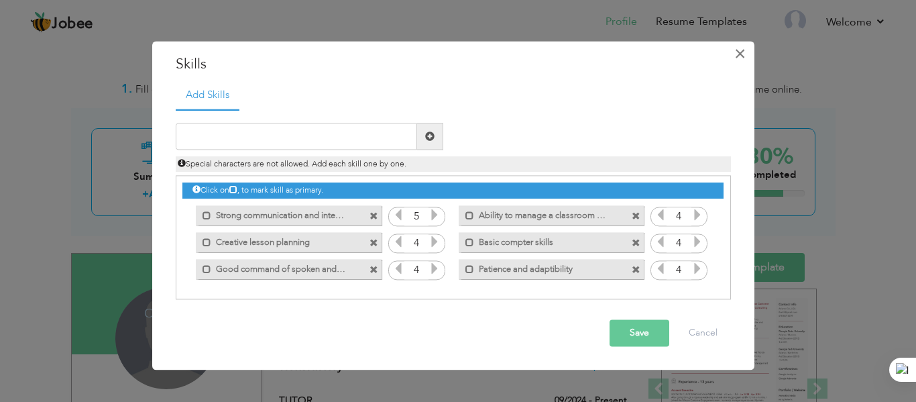
click at [737, 54] on span "×" at bounding box center [740, 54] width 11 height 24
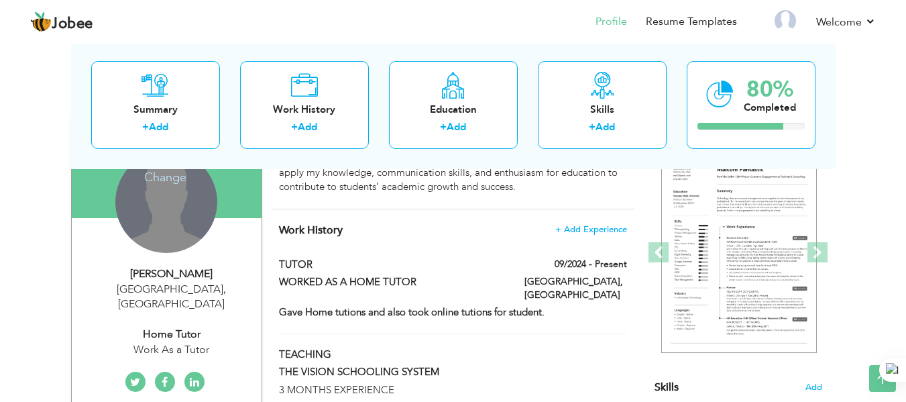
scroll to position [57, 0]
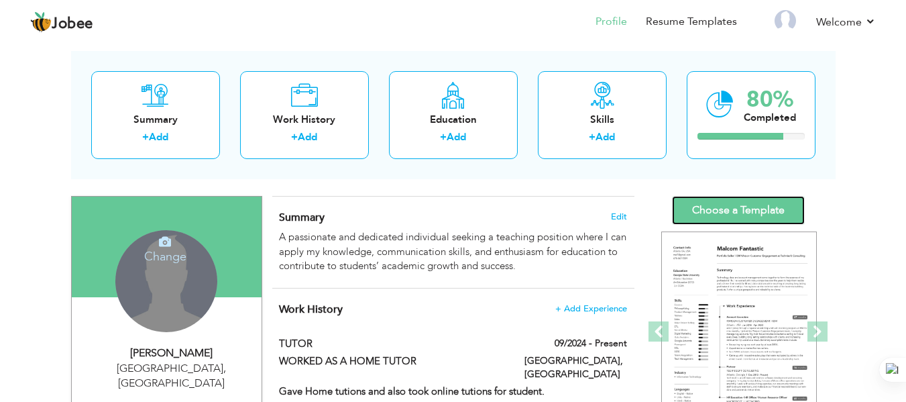
click at [745, 211] on link "Choose a Template" at bounding box center [738, 210] width 133 height 29
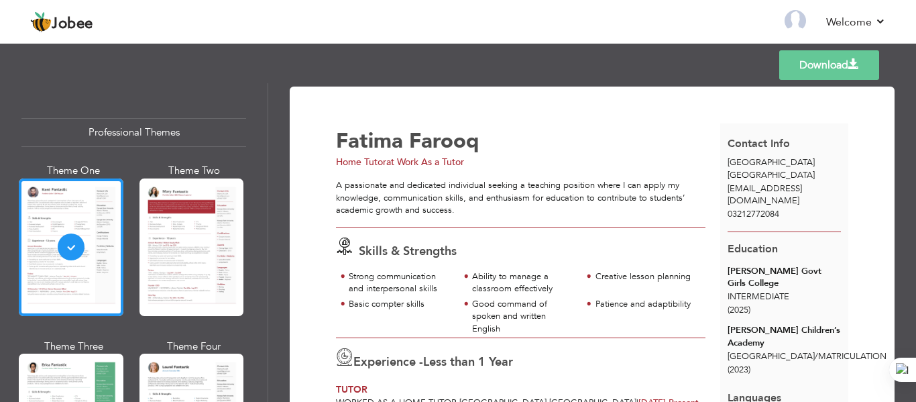
scroll to position [67, 0]
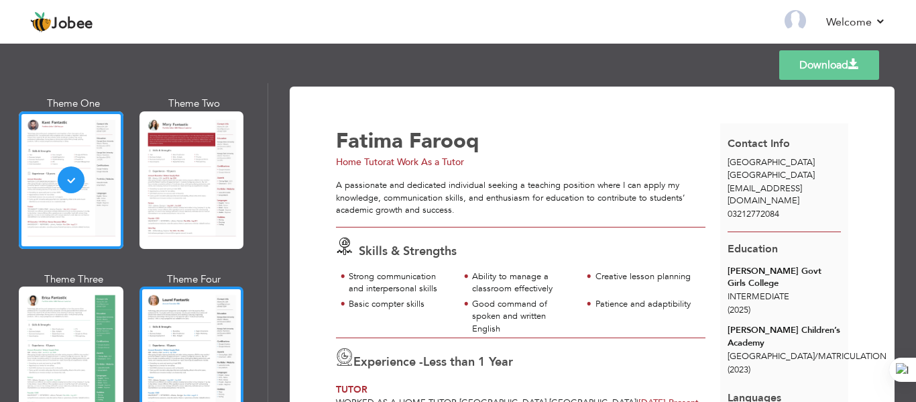
click at [189, 343] on div at bounding box center [192, 355] width 105 height 138
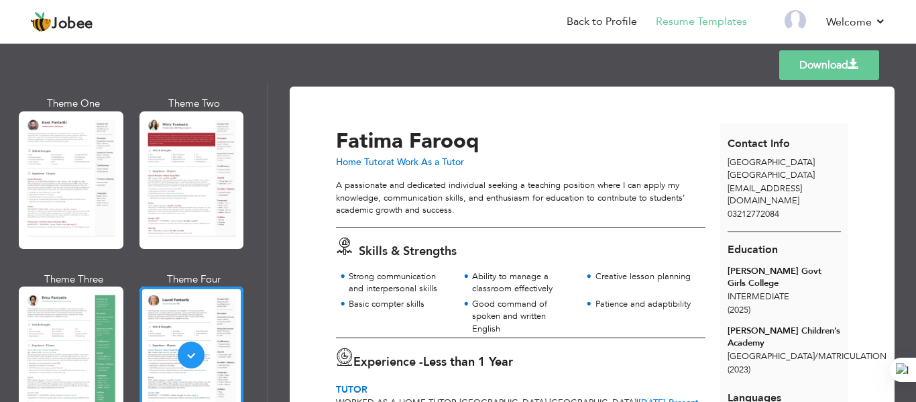
click at [765, 142] on span "Contact Info" at bounding box center [759, 143] width 62 height 15
click at [743, 212] on span "03212772084" at bounding box center [754, 214] width 52 height 12
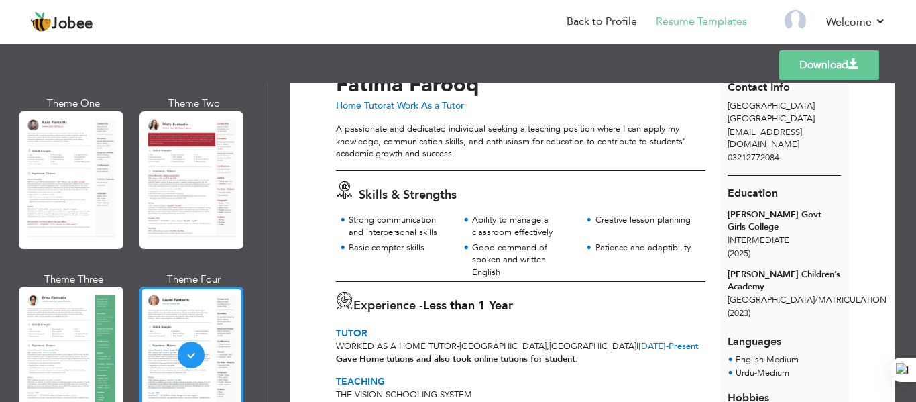
scroll to position [0, 0]
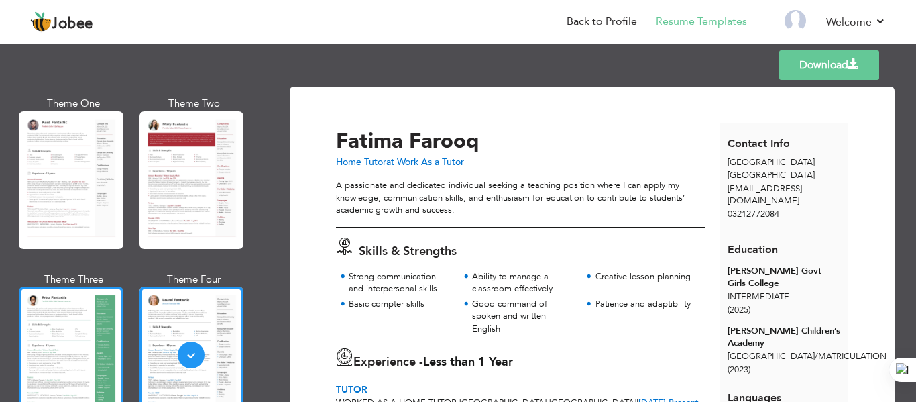
click at [43, 319] on div at bounding box center [71, 355] width 105 height 138
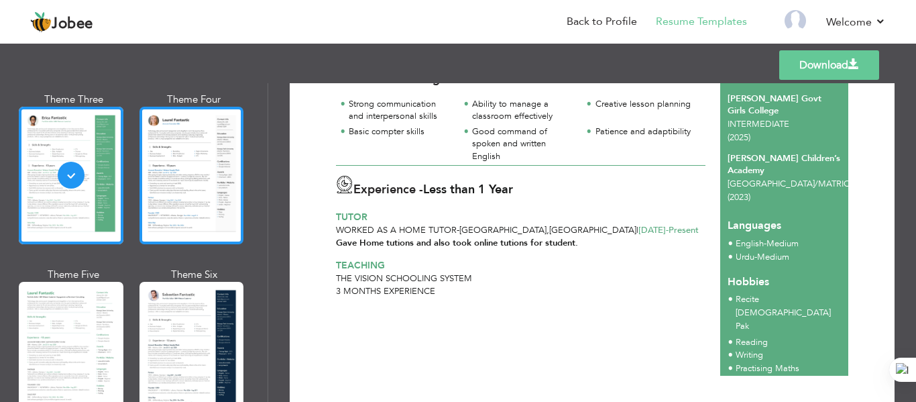
scroll to position [268, 0]
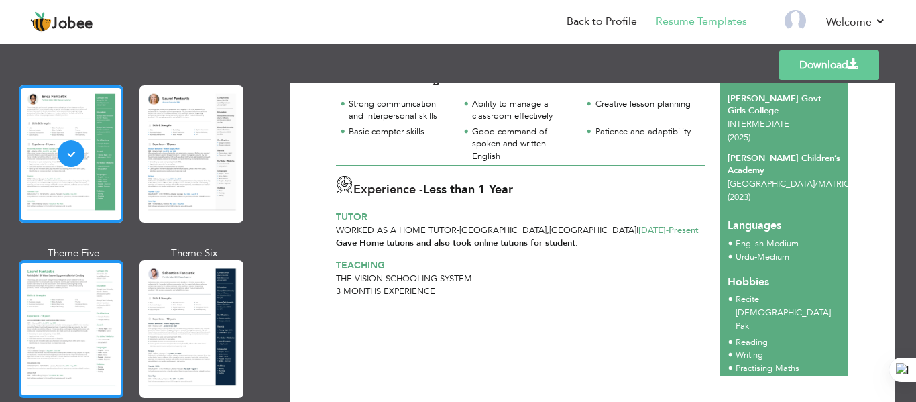
click at [83, 325] on div at bounding box center [71, 329] width 105 height 138
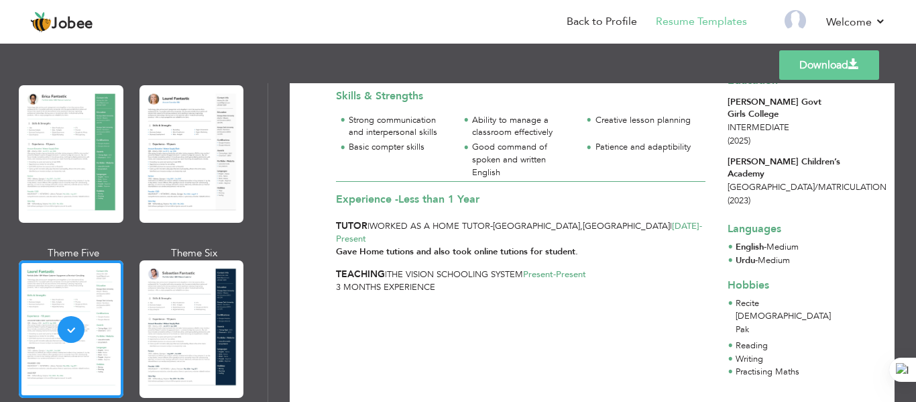
scroll to position [152, 0]
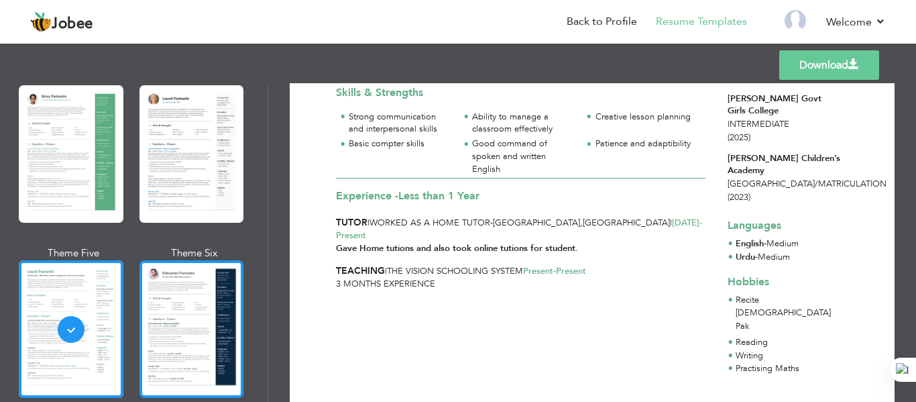
click at [223, 339] on div at bounding box center [192, 329] width 105 height 138
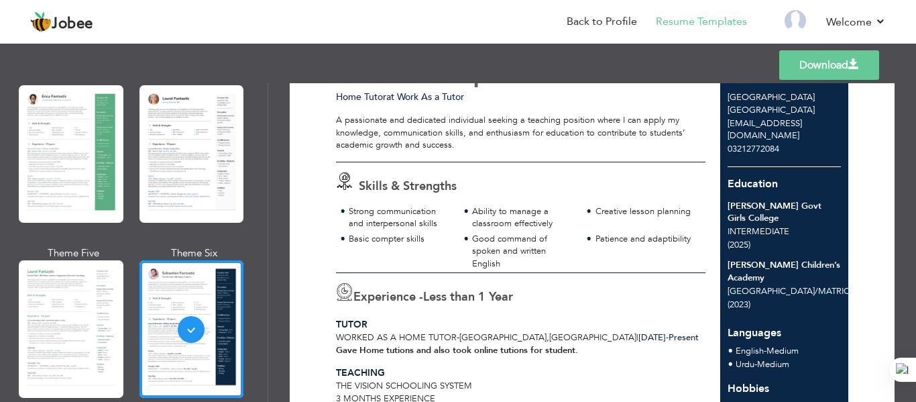
scroll to position [0, 0]
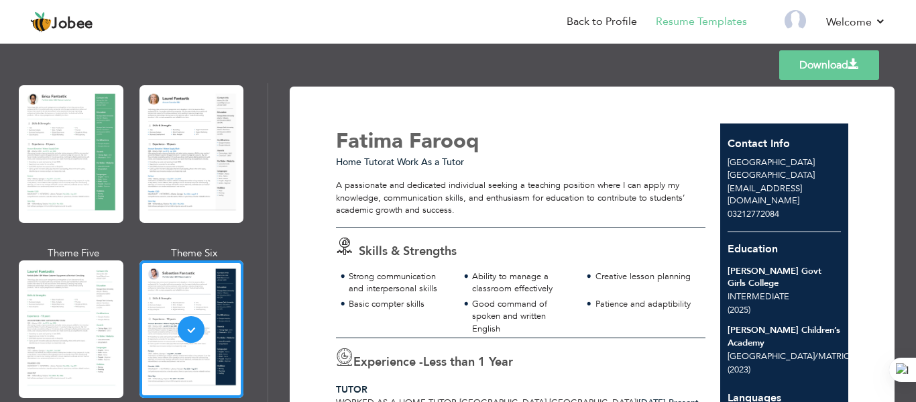
click at [826, 64] on link "Download" at bounding box center [830, 65] width 100 height 30
